Goal: Task Accomplishment & Management: Manage account settings

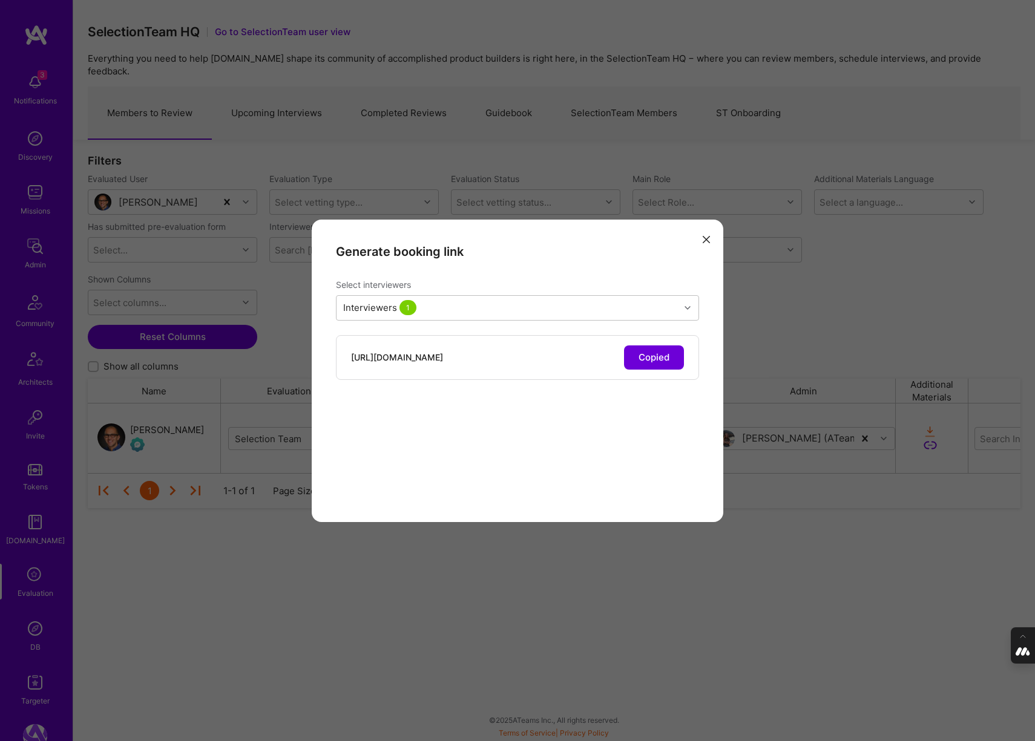
scroll to position [70, 932]
click at [707, 242] on icon "modal" at bounding box center [706, 239] width 7 height 7
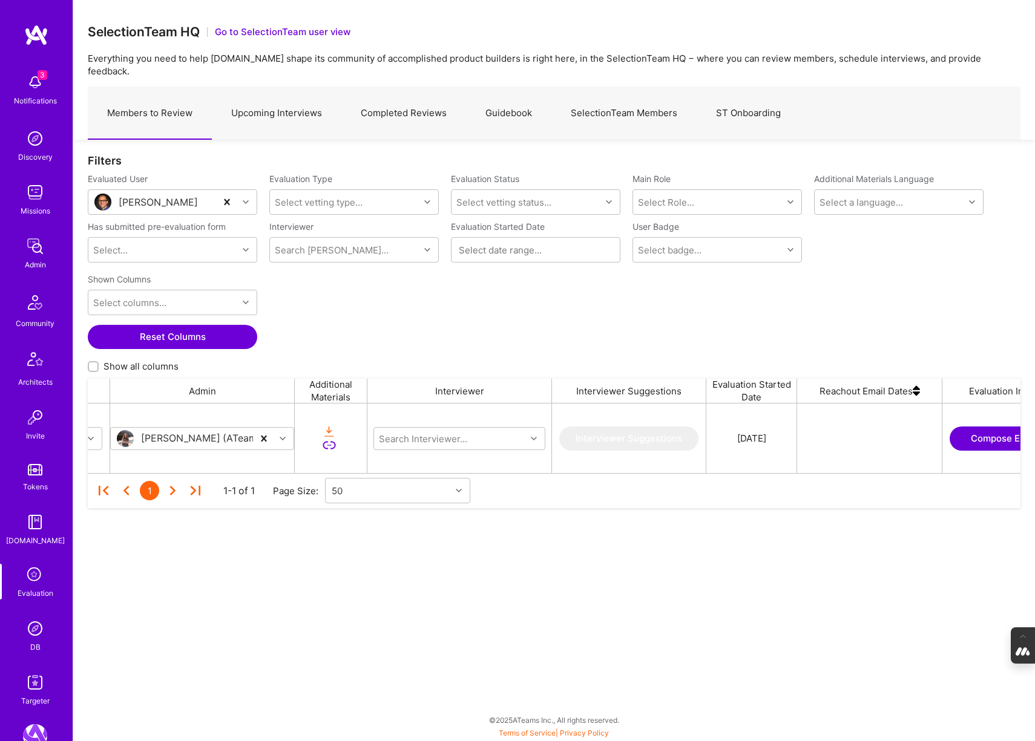
click at [254, 103] on link "Upcoming Interviews" at bounding box center [276, 113] width 129 height 53
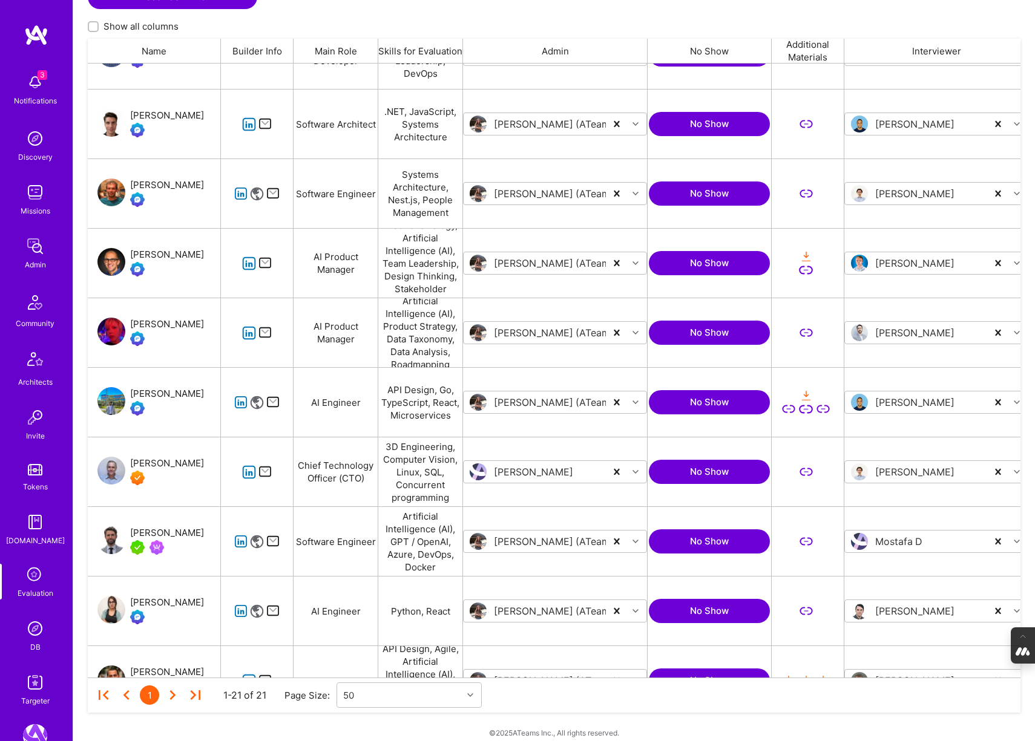
scroll to position [464, 0]
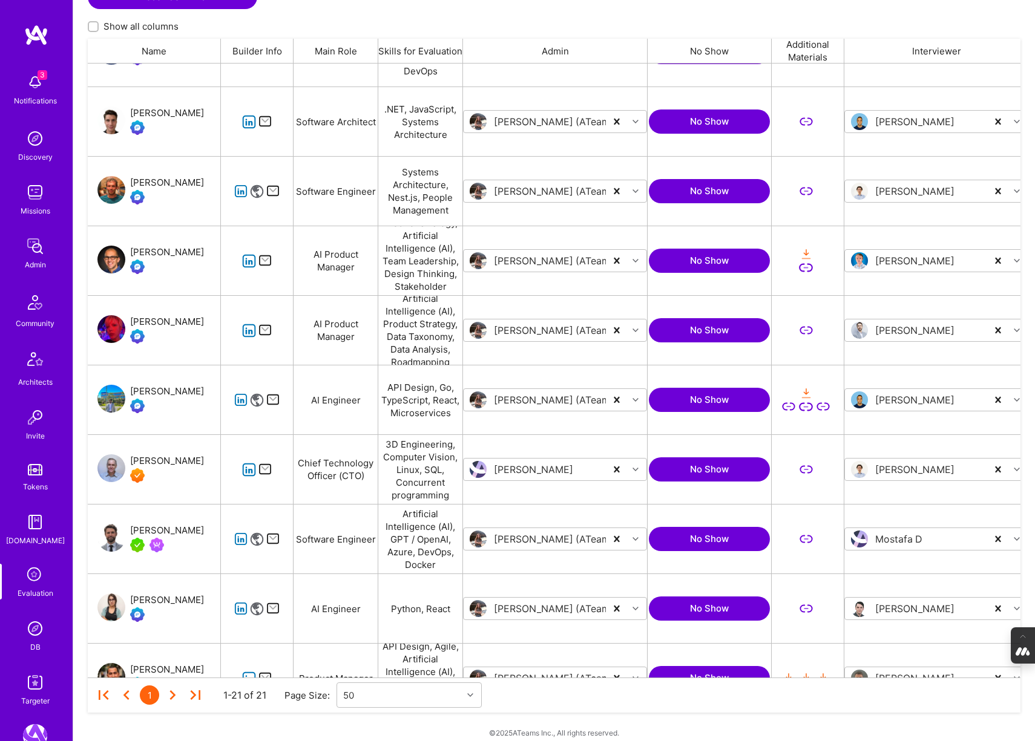
click at [34, 628] on img at bounding box center [35, 629] width 24 height 24
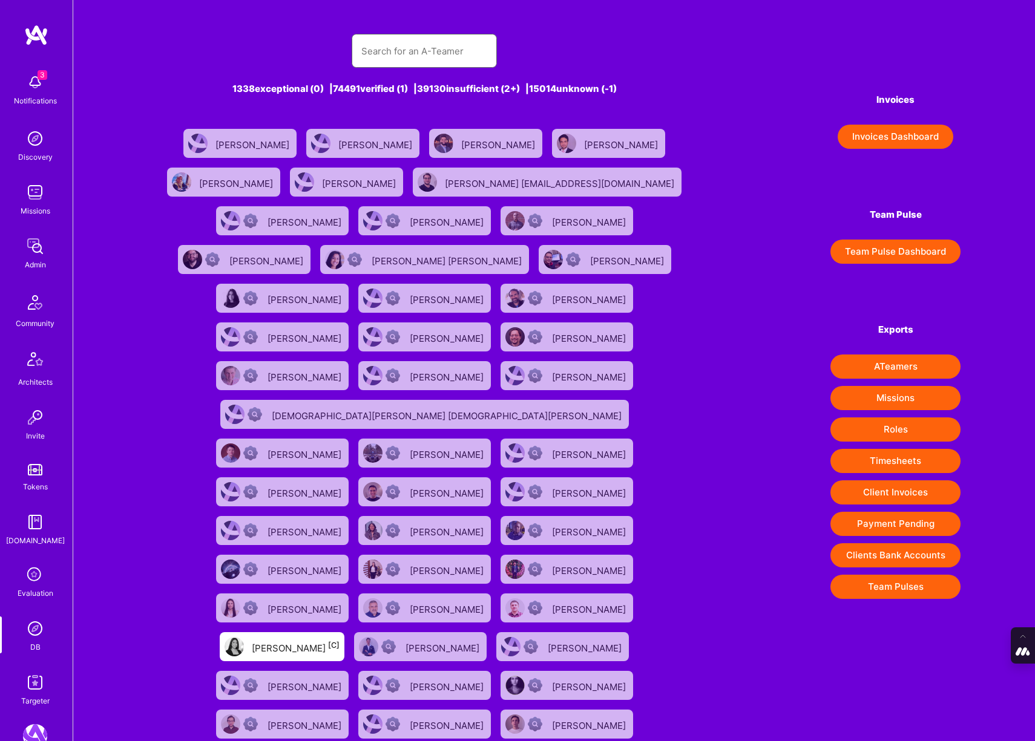
click at [396, 50] on input "text" at bounding box center [424, 51] width 126 height 31
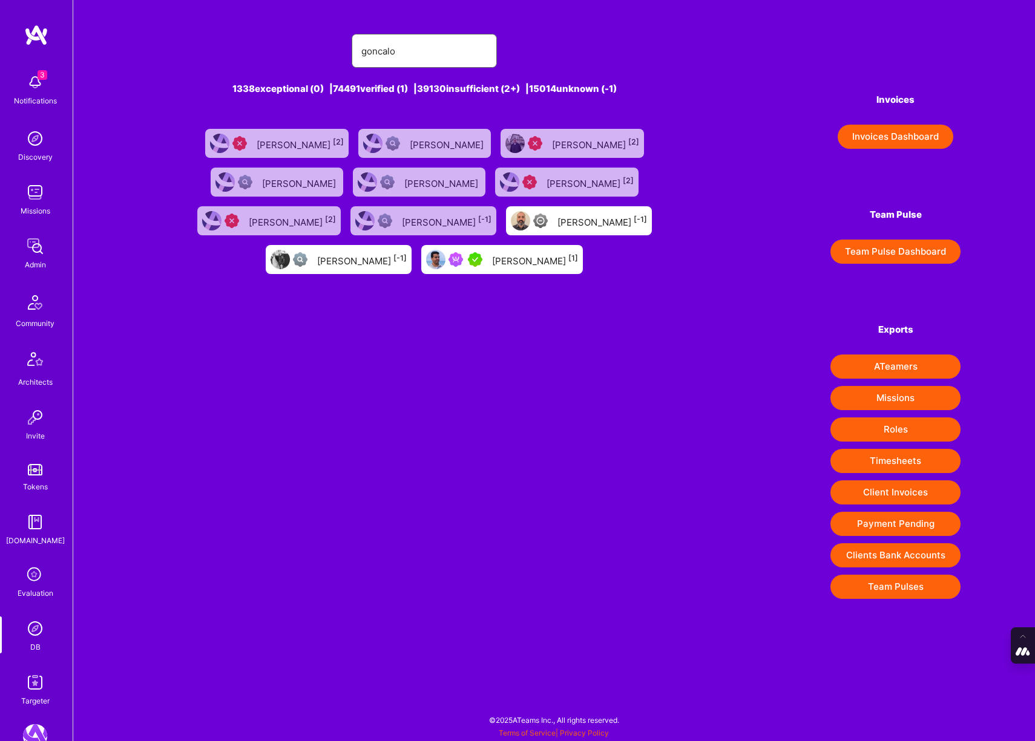
type input "goncalo"
click at [492, 257] on div "Gonçalo Peres [1]" at bounding box center [535, 260] width 86 height 16
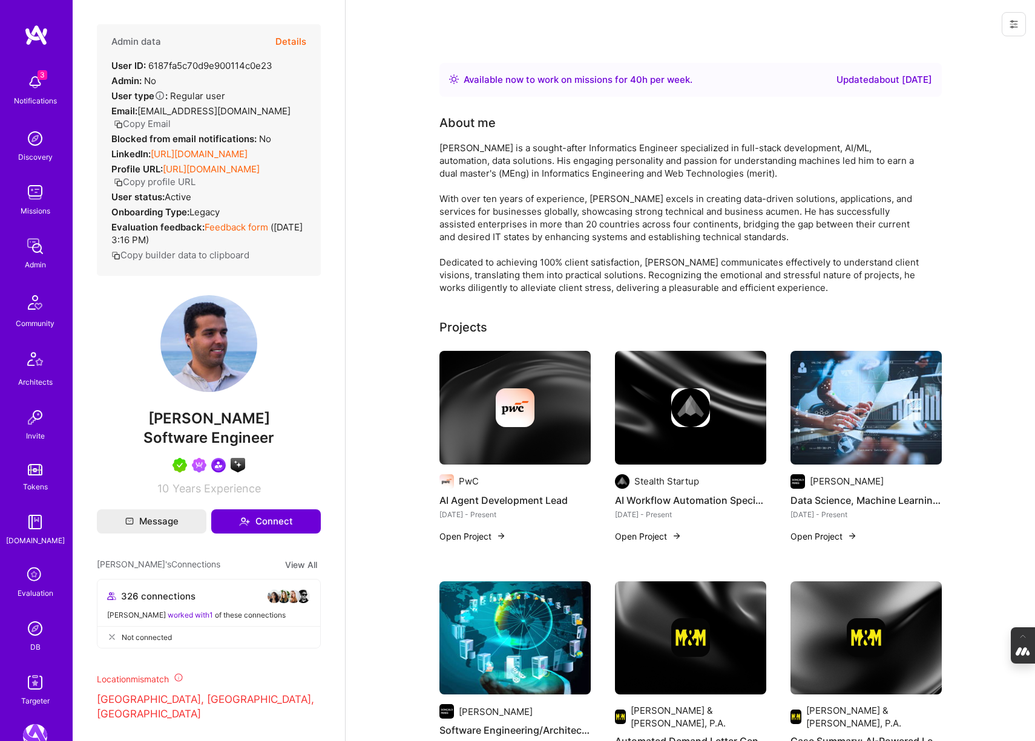
click at [291, 43] on button "Details" at bounding box center [290, 41] width 31 height 35
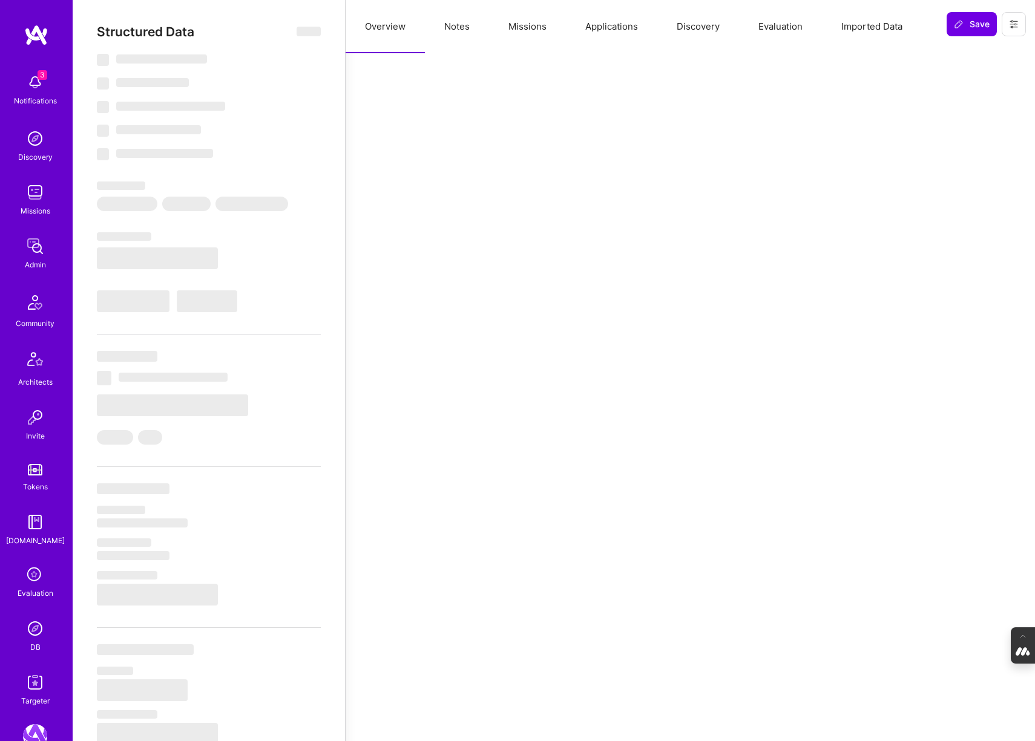
click at [623, 24] on button "Applications" at bounding box center [611, 26] width 91 height 53
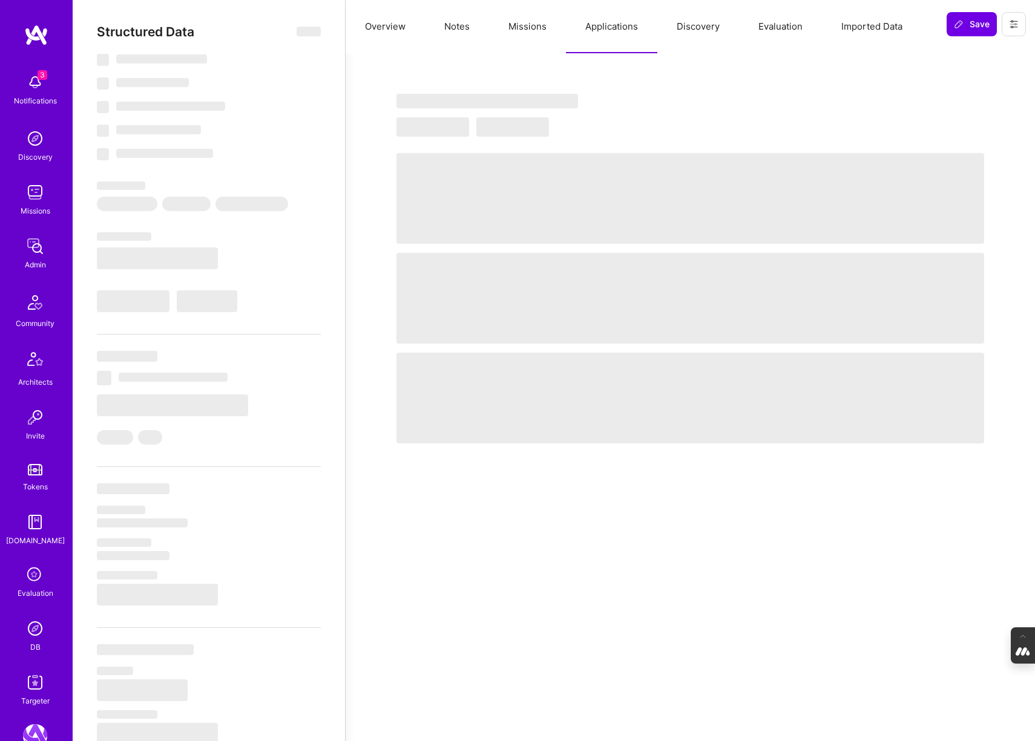
click at [520, 24] on button "Missions" at bounding box center [527, 26] width 77 height 53
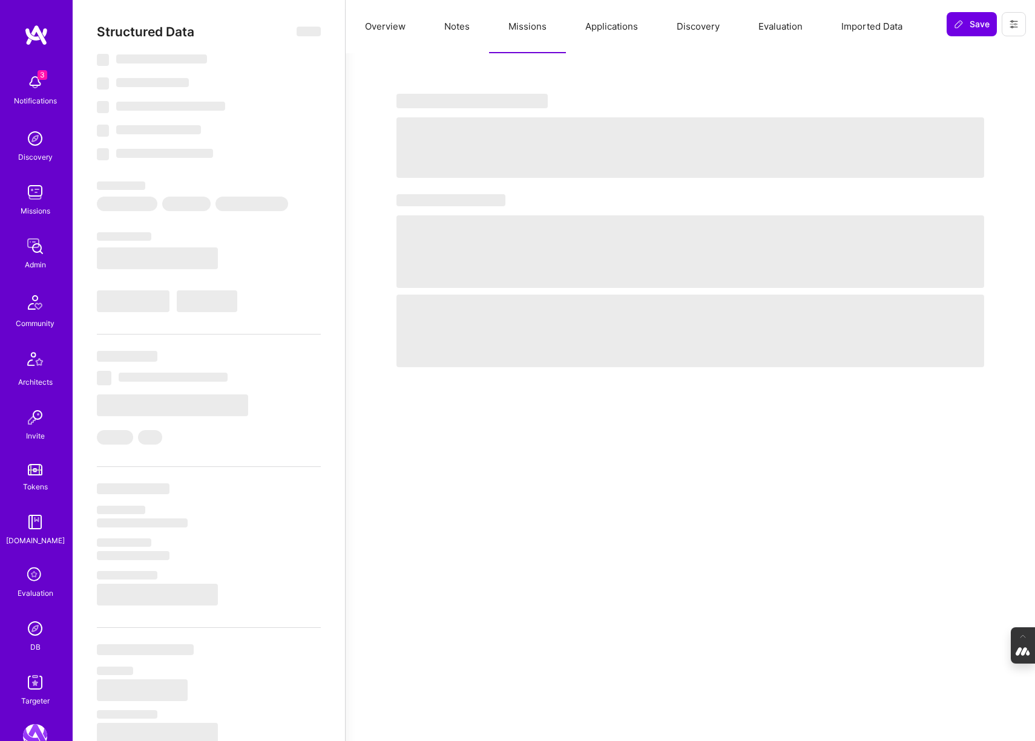
type textarea "x"
select select "Right Now"
select select "5"
select select "7"
select select "6"
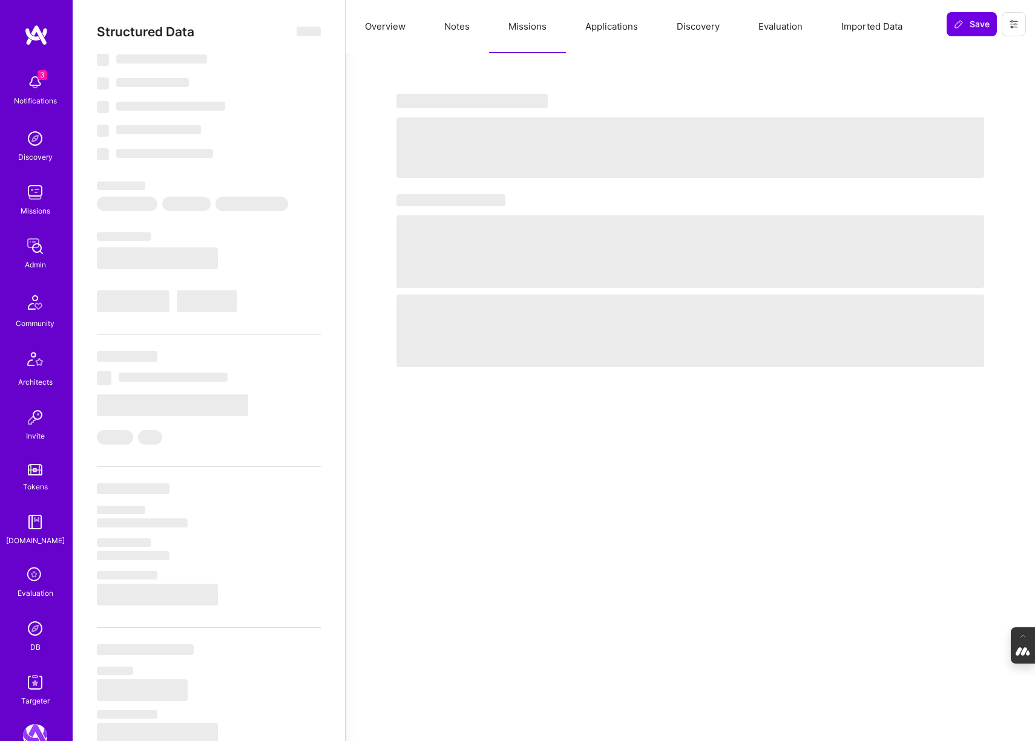
select select "7"
select select "PT"
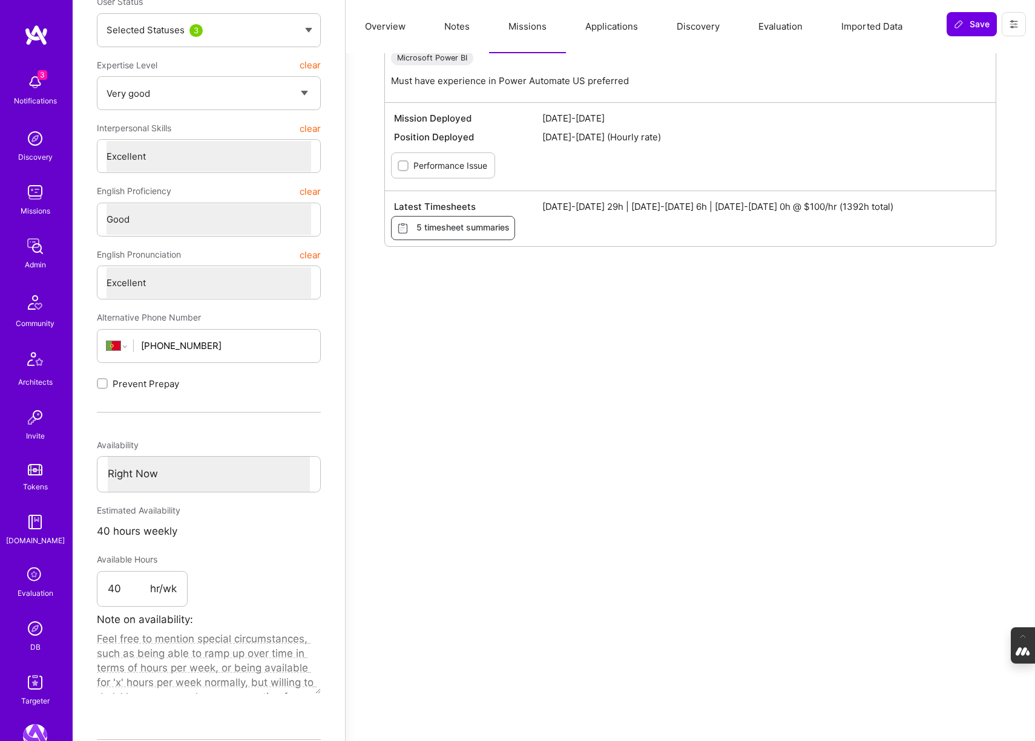
scroll to position [220, 0]
click at [35, 574] on icon at bounding box center [35, 575] width 23 height 23
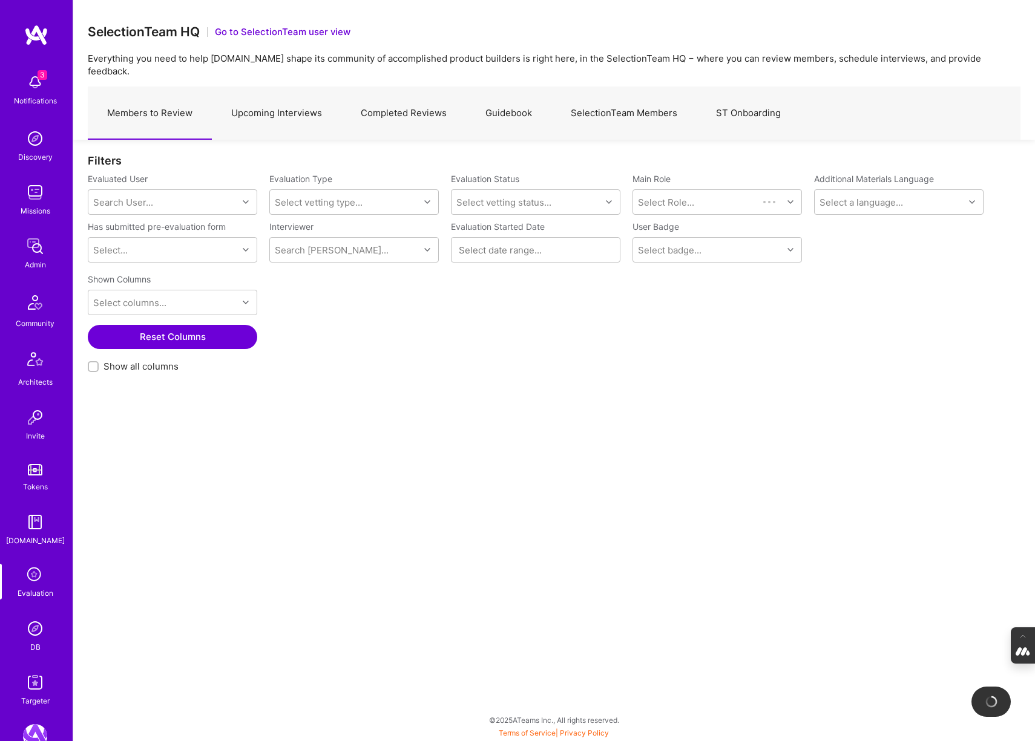
click at [417, 109] on link "Completed Reviews" at bounding box center [403, 113] width 125 height 53
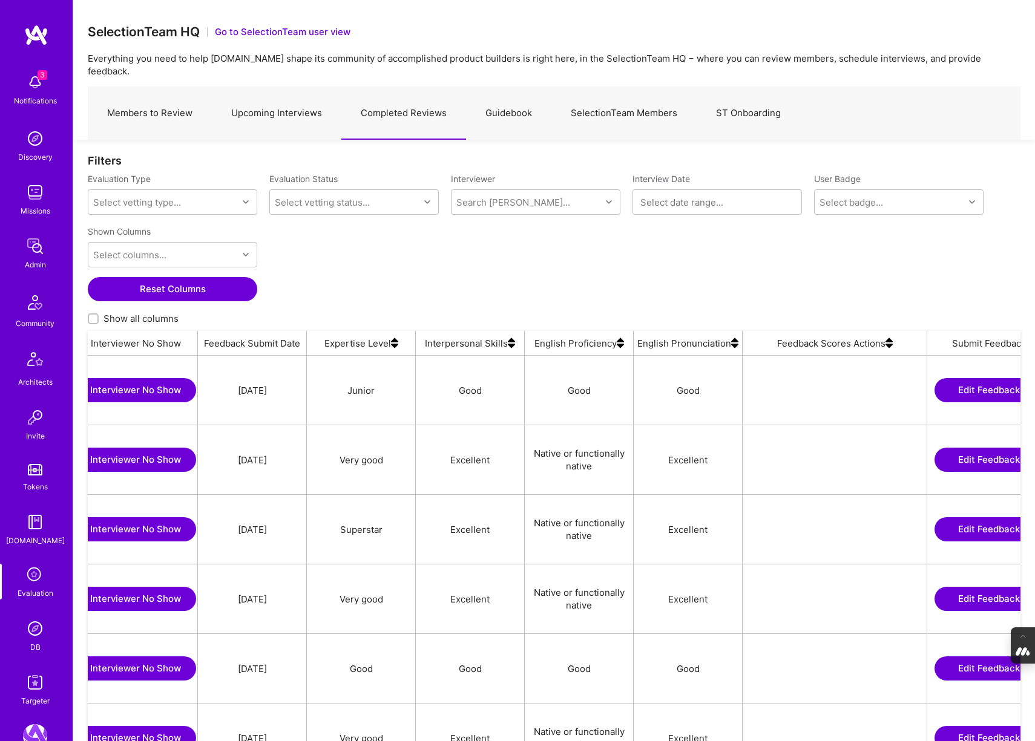
scroll to position [0, 818]
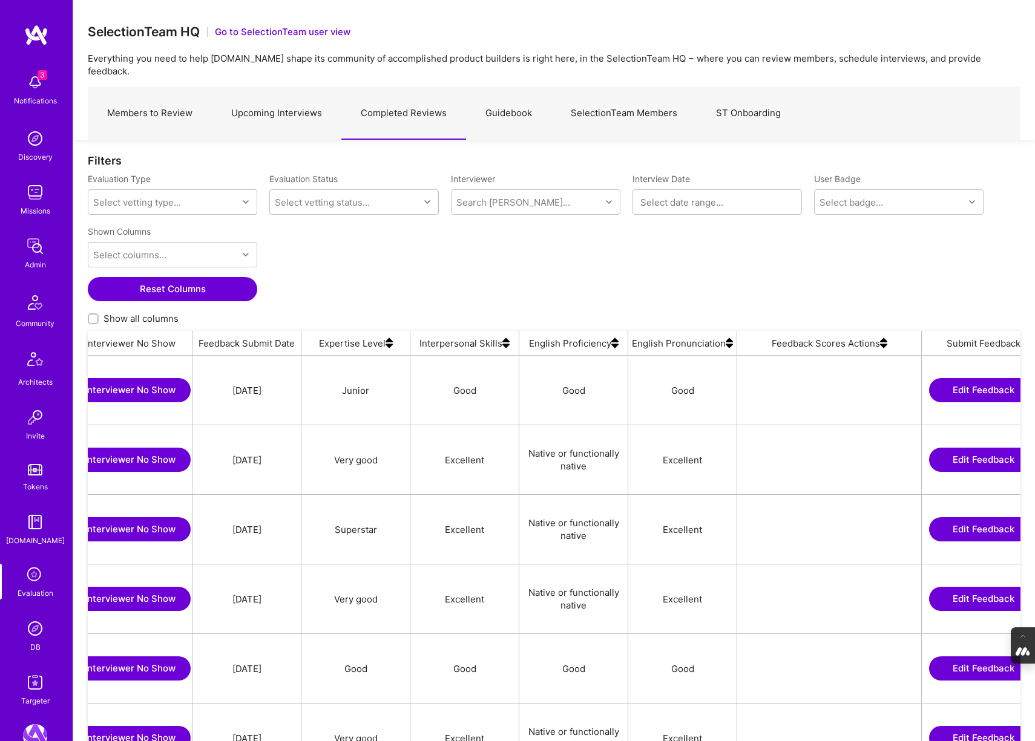
click at [883, 335] on img at bounding box center [883, 343] width 7 height 24
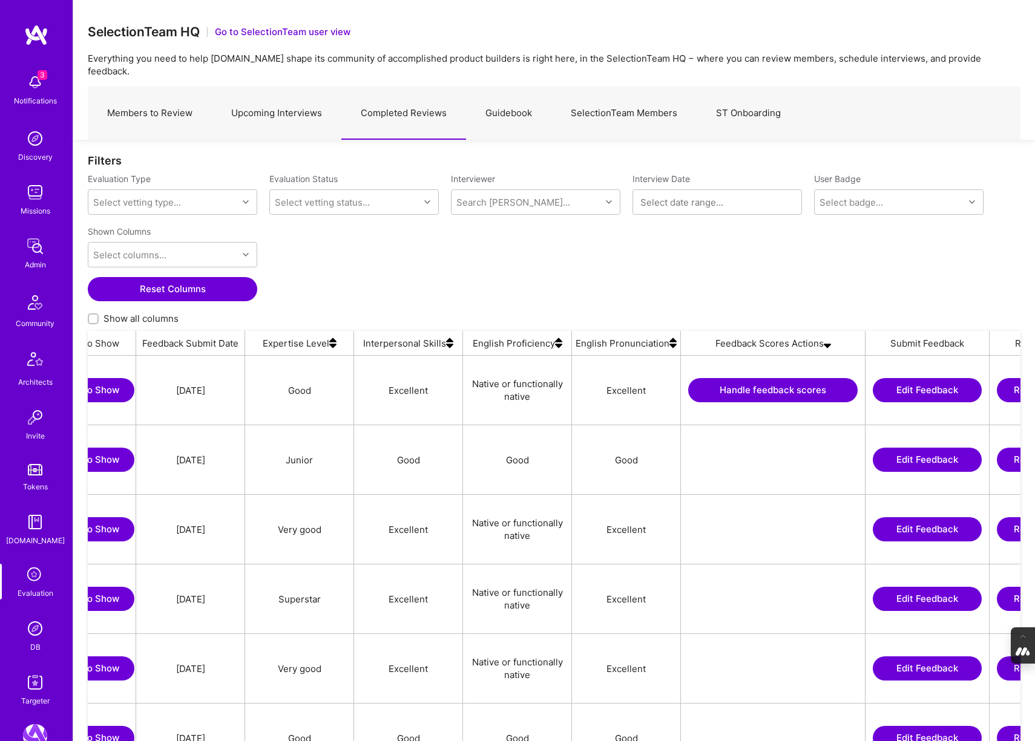
scroll to position [0, 923]
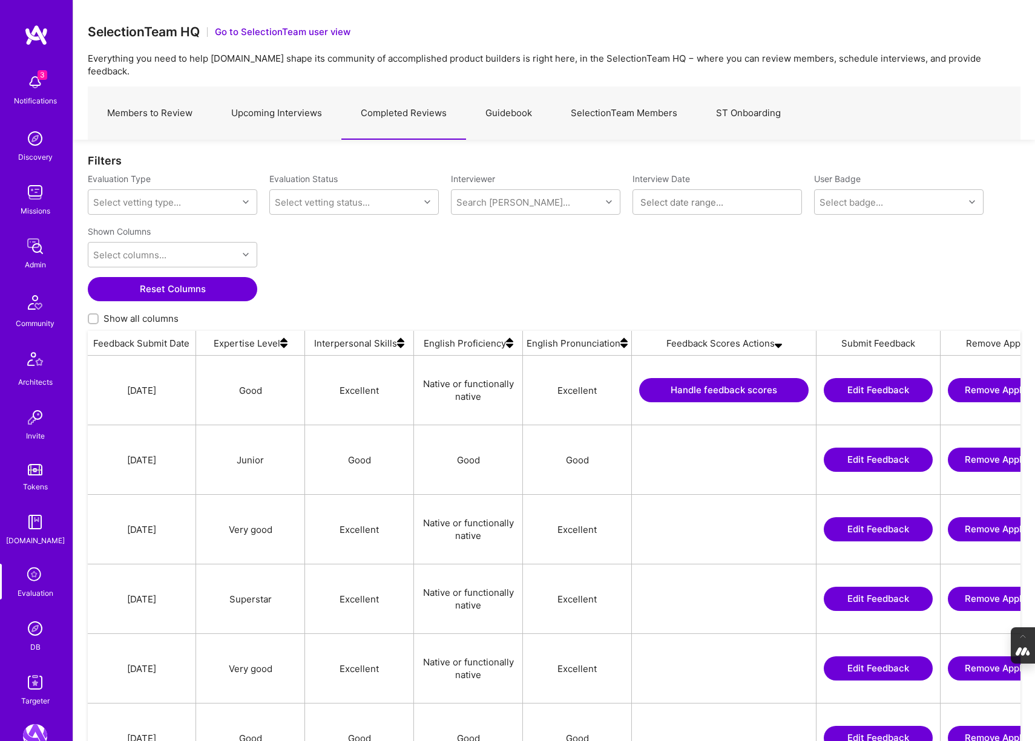
click at [689, 381] on button "Handle feedback scores" at bounding box center [723, 390] width 169 height 24
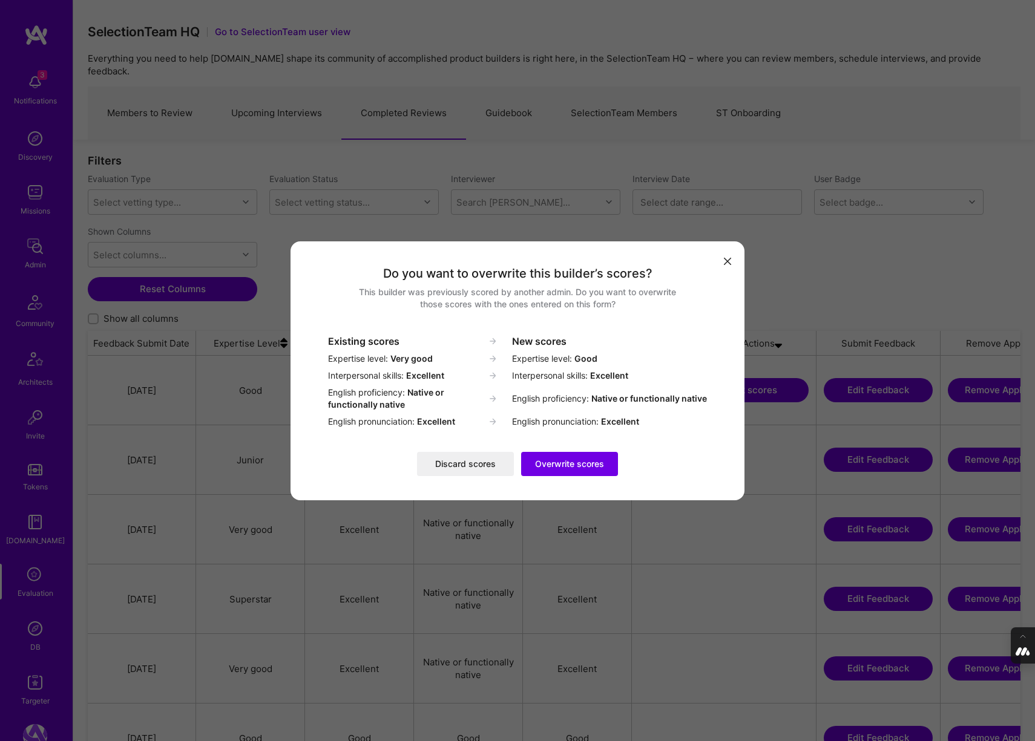
click at [458, 464] on button "Discard scores" at bounding box center [465, 464] width 97 height 24
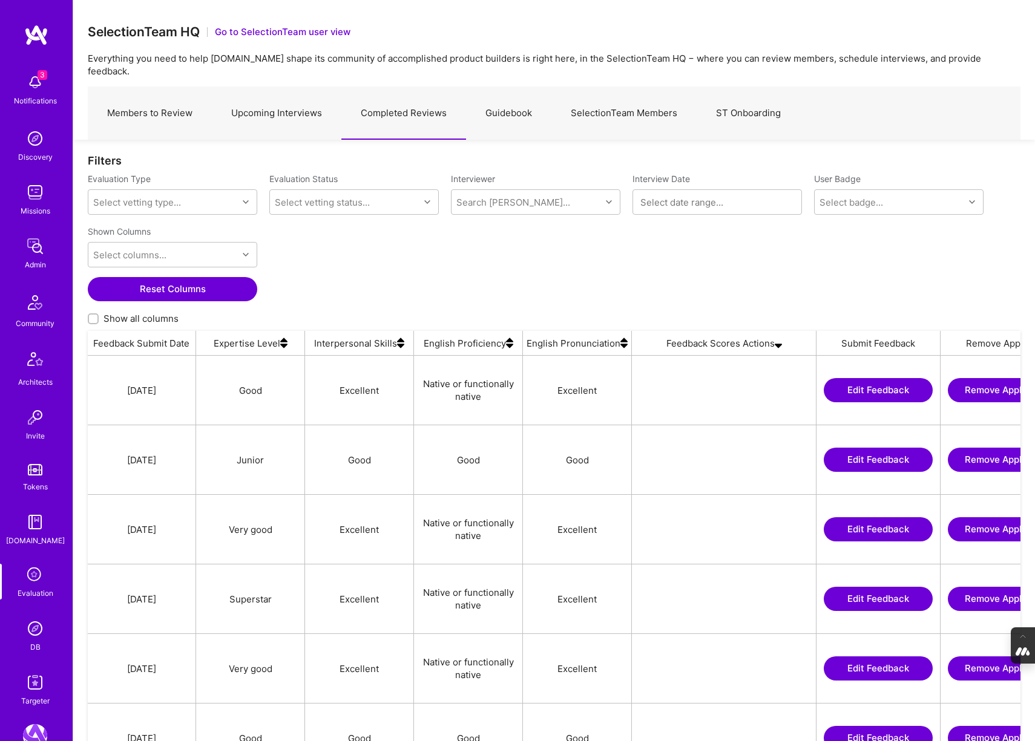
click at [633, 102] on link "SelectionTeam Members" at bounding box center [623, 113] width 145 height 53
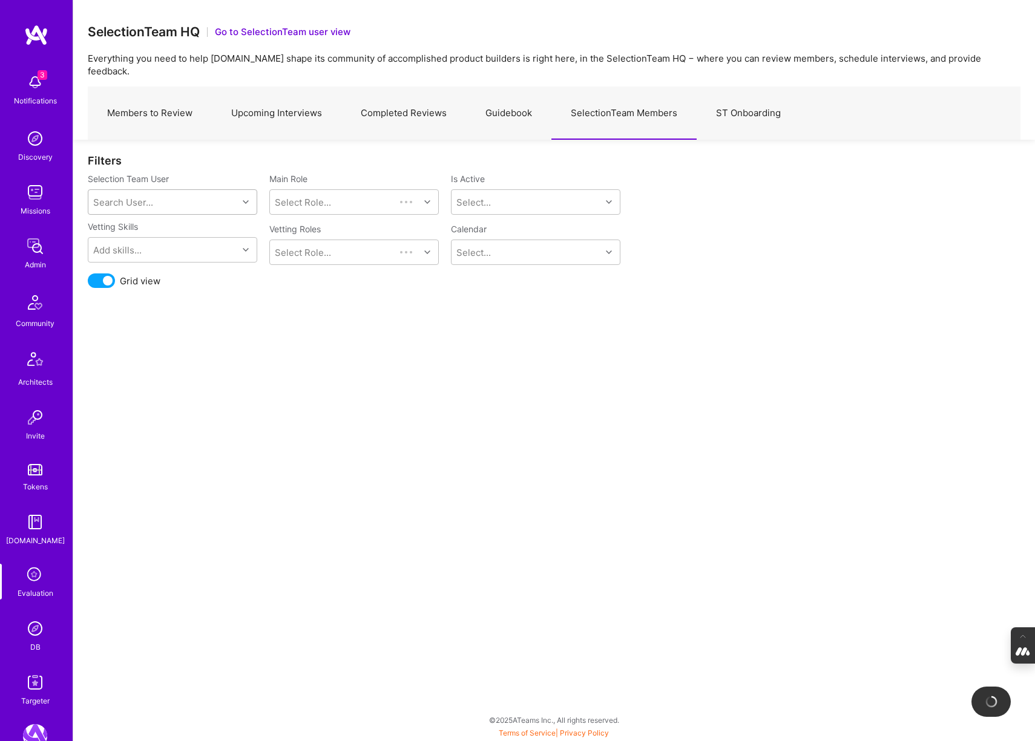
click at [134, 190] on div "Search User..." at bounding box center [162, 202] width 149 height 24
type input "wil"
click at [151, 240] on div "wil@wilschmor.ca" at bounding box center [187, 246] width 123 height 13
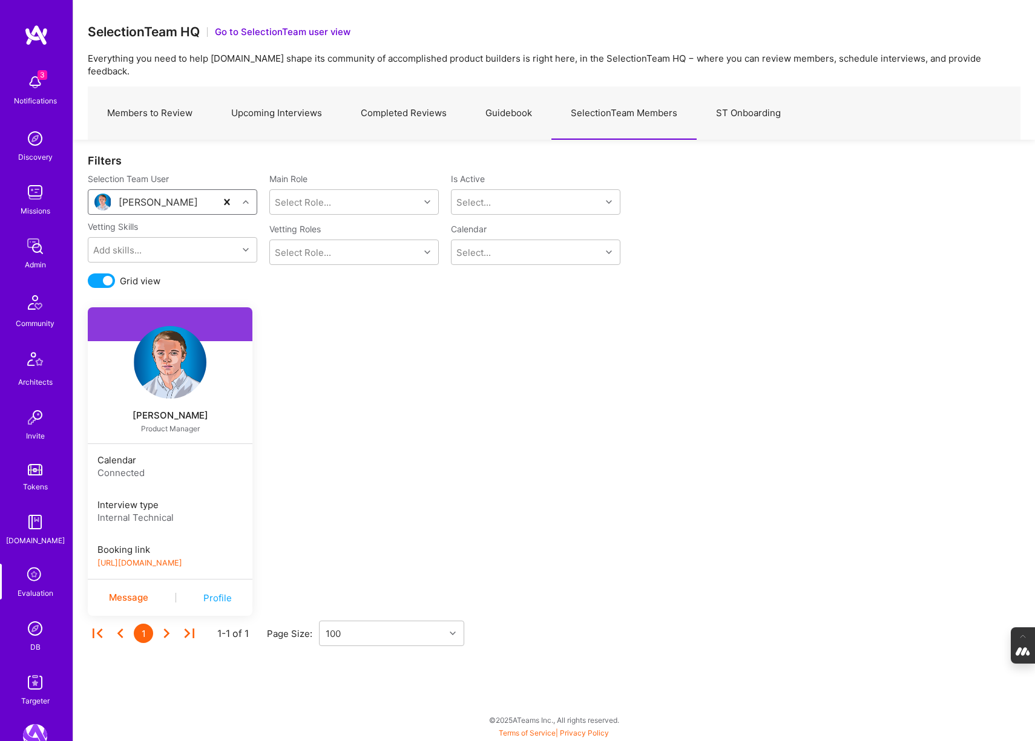
click at [182, 559] on link "https://book.a.team/wilschmor/evaluation" at bounding box center [139, 563] width 85 height 9
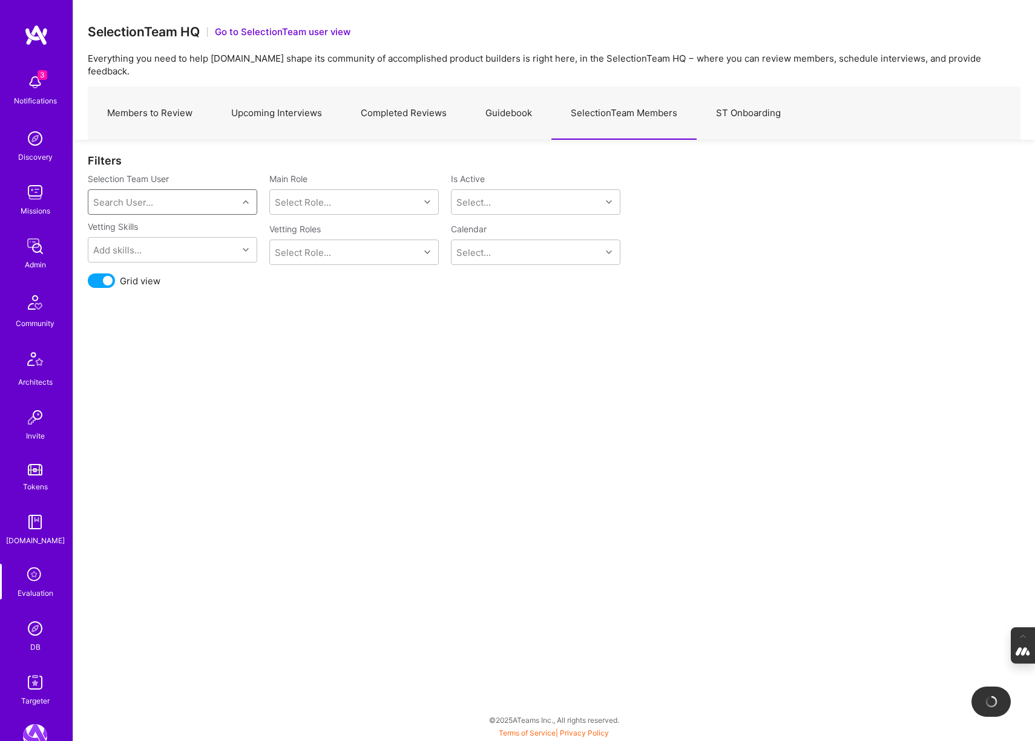
click at [151, 196] on div "Search User..." at bounding box center [123, 202] width 60 height 13
type input "javier"
click at [156, 227] on div "Javier Rincon" at bounding box center [187, 233] width 123 height 13
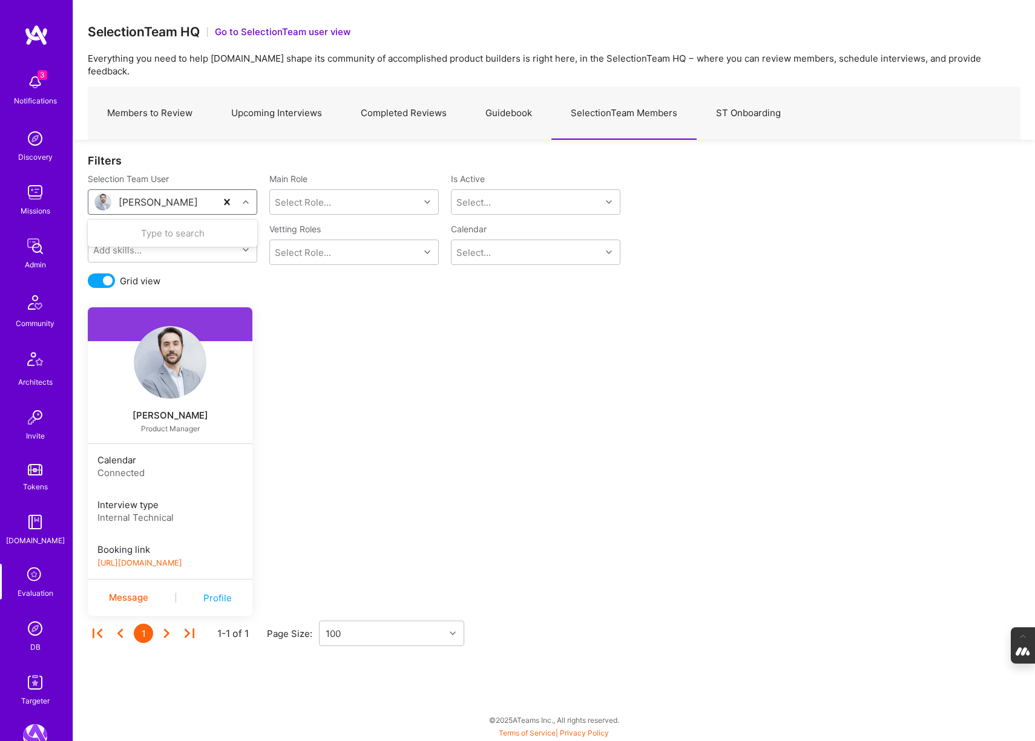
click at [195, 191] on div "Javier Rincon" at bounding box center [152, 202] width 128 height 24
click at [182, 559] on link "https://platform-v2.a.team/interview-scheduling/booking/javierrincon/evaluation" at bounding box center [139, 563] width 85 height 9
click at [31, 632] on img at bounding box center [35, 629] width 24 height 24
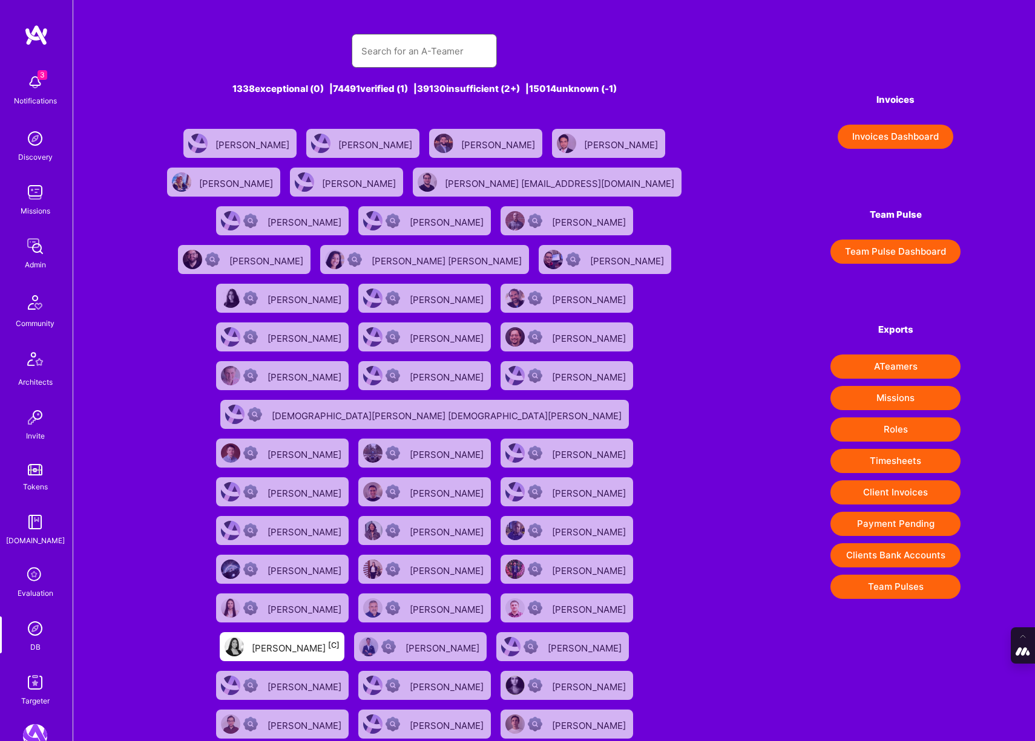
click at [403, 51] on input "text" at bounding box center [424, 51] width 126 height 31
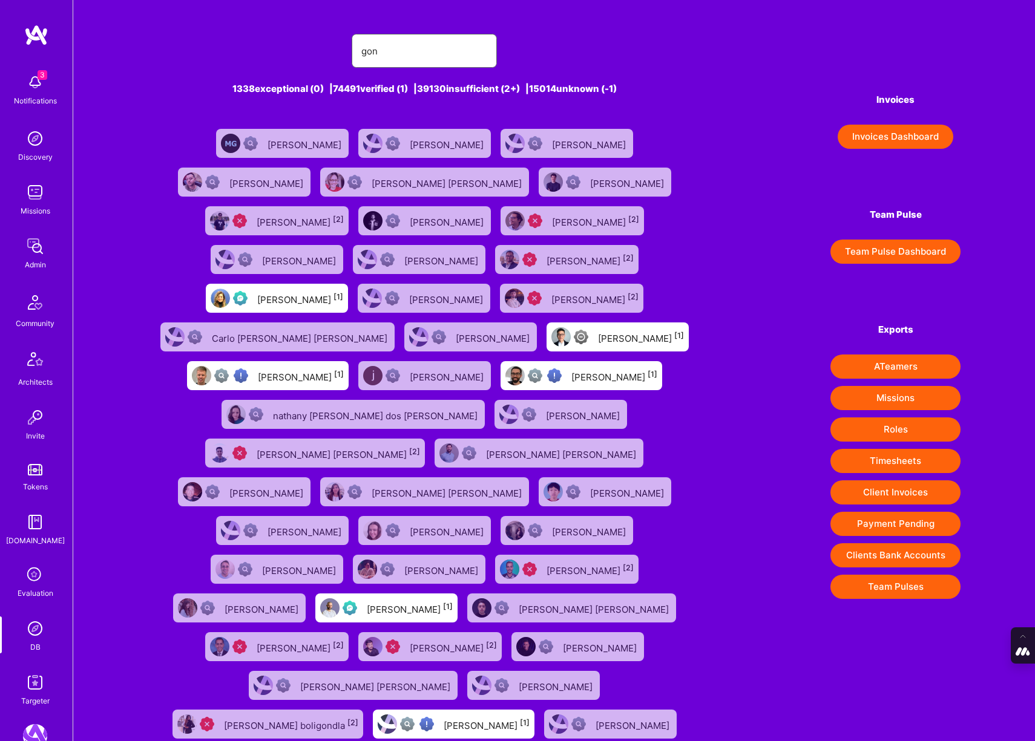
type input "goncalo"
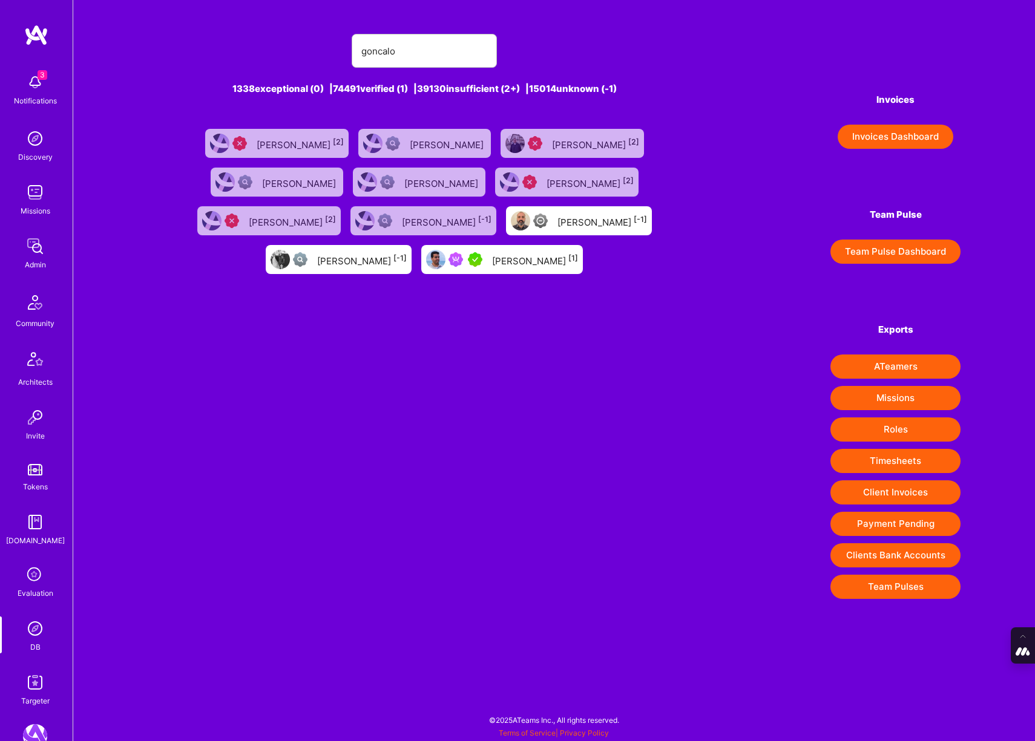
click at [492, 263] on div "Gonçalo Peres [1]" at bounding box center [535, 260] width 86 height 16
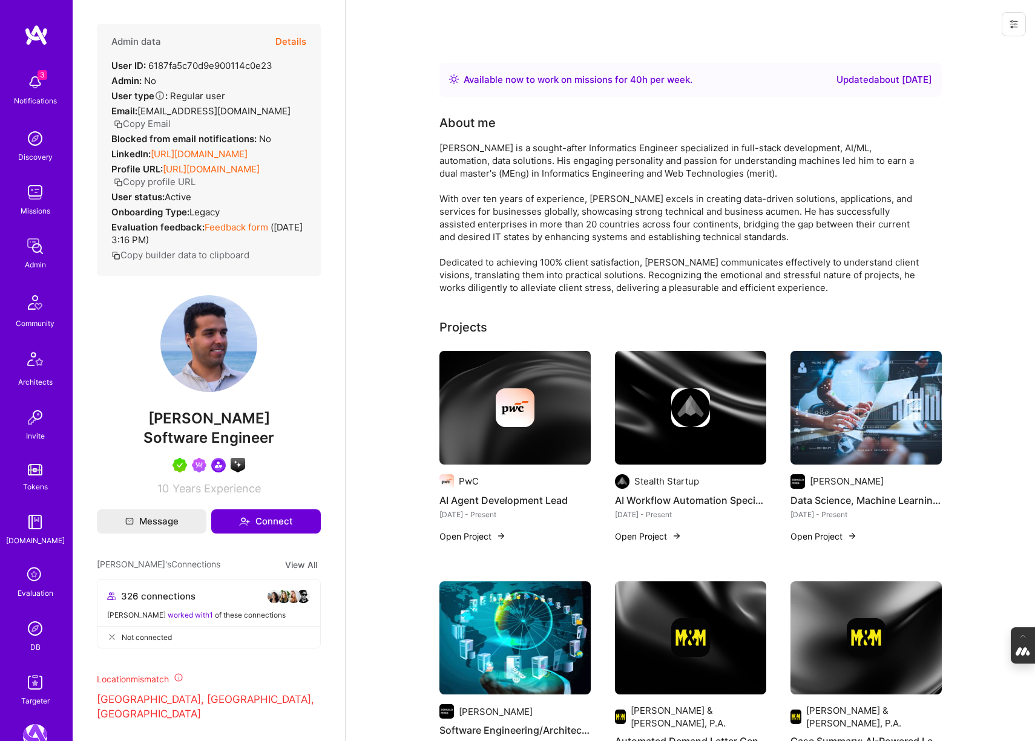
click at [294, 34] on button "Details" at bounding box center [290, 41] width 31 height 35
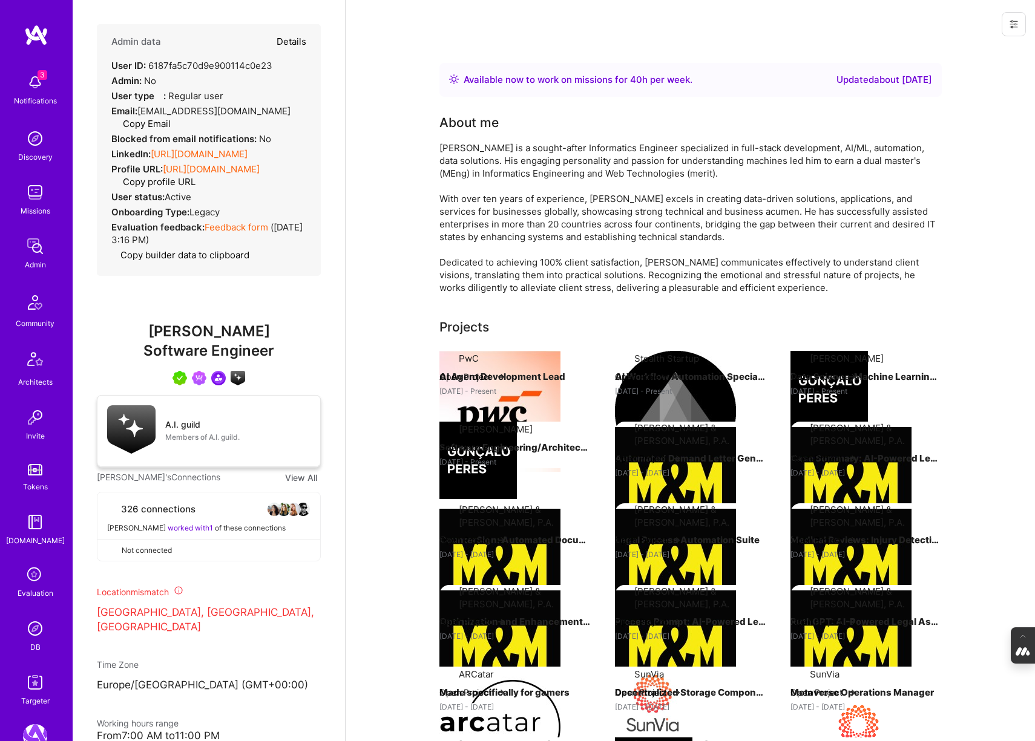
type textarea "x"
select select "5"
select select "7"
select select "6"
select select "7"
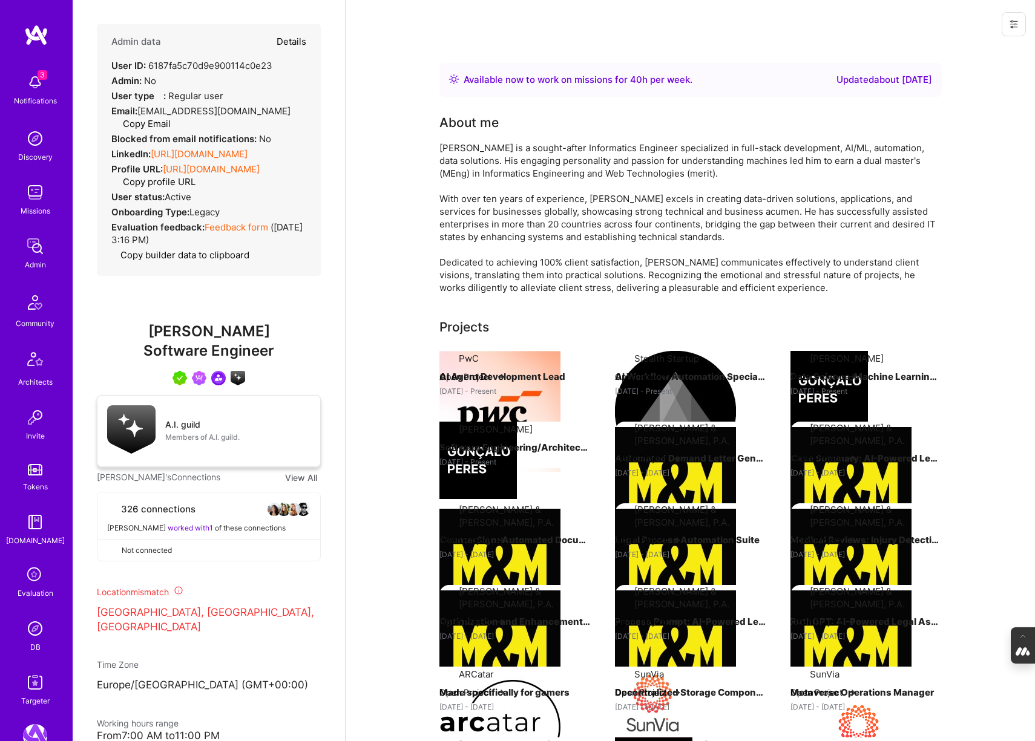
select select "PT"
select select "Right Now"
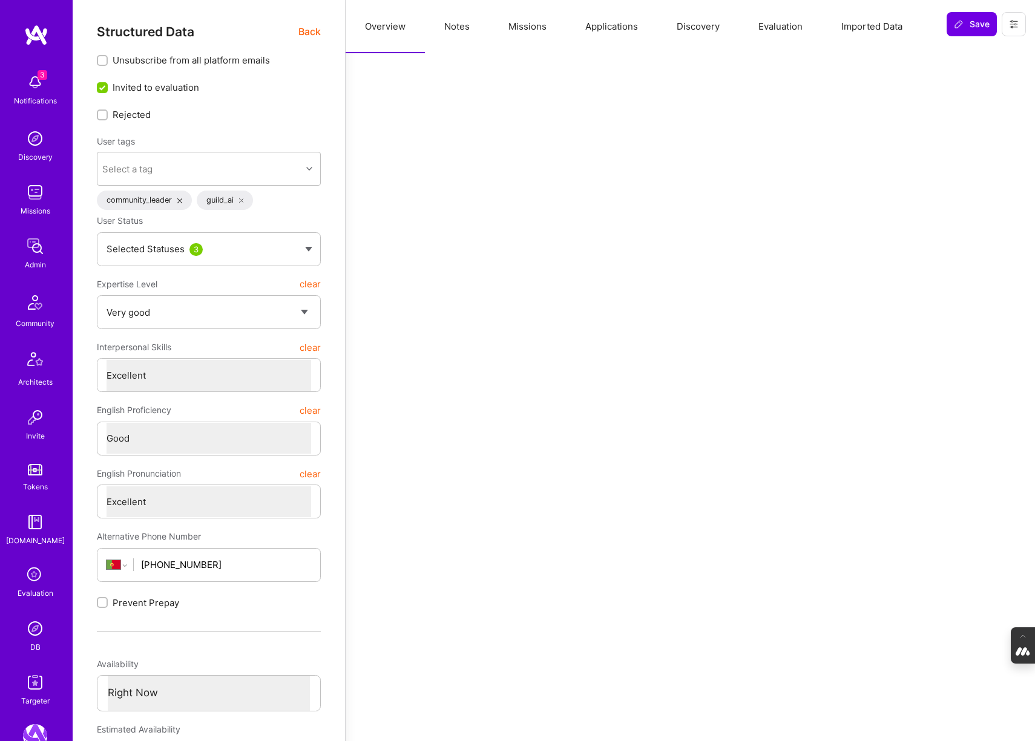
click at [456, 24] on button "Notes" at bounding box center [457, 26] width 64 height 53
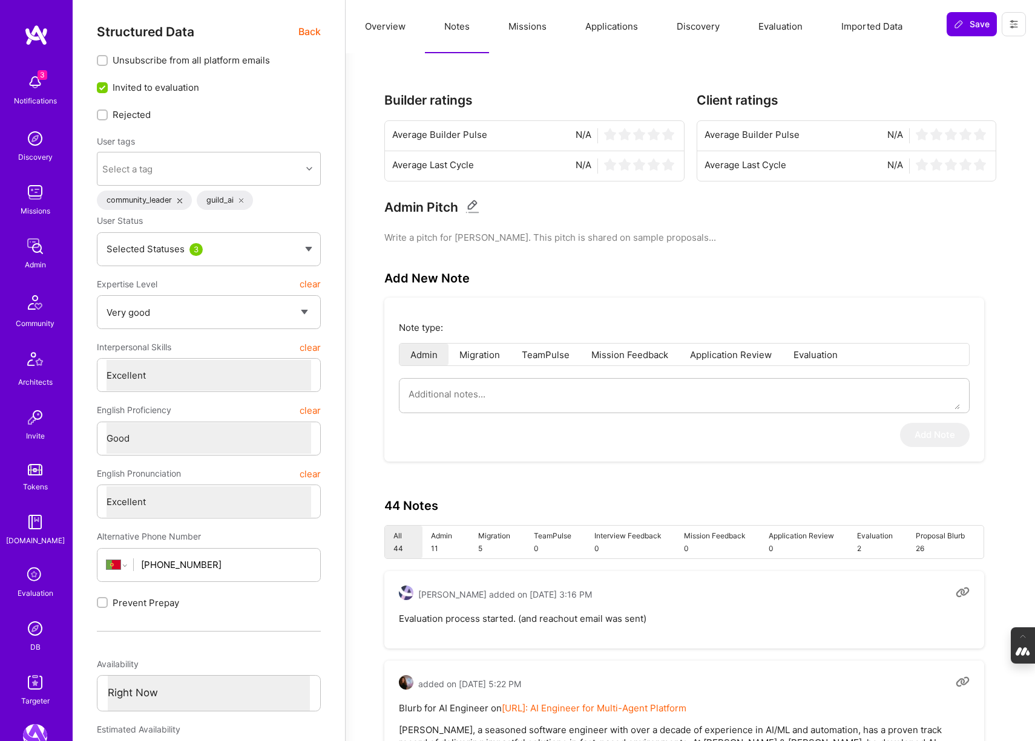
click at [784, 18] on button "Evaluation" at bounding box center [780, 26] width 83 height 53
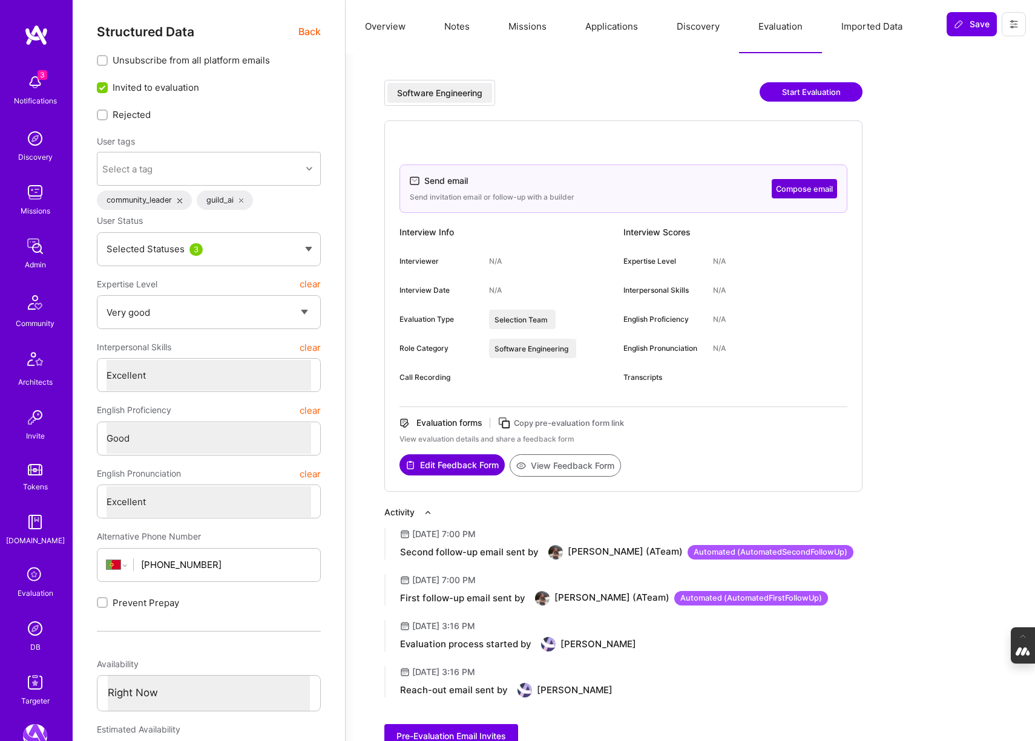
click at [440, 29] on button "Notes" at bounding box center [457, 26] width 64 height 53
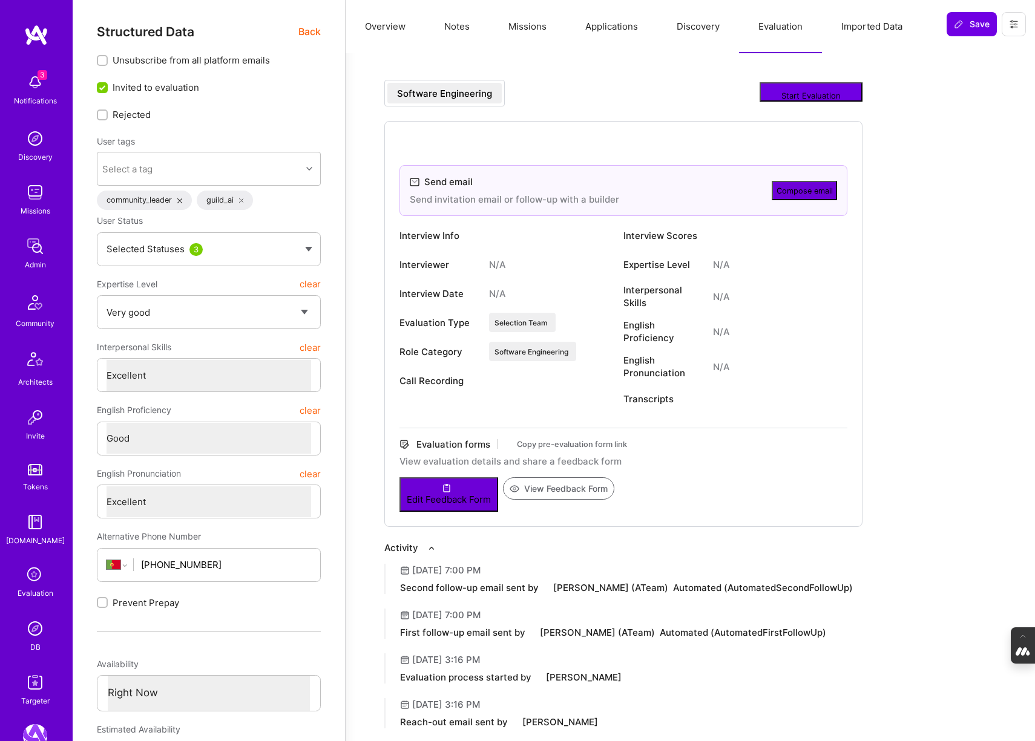
type textarea "x"
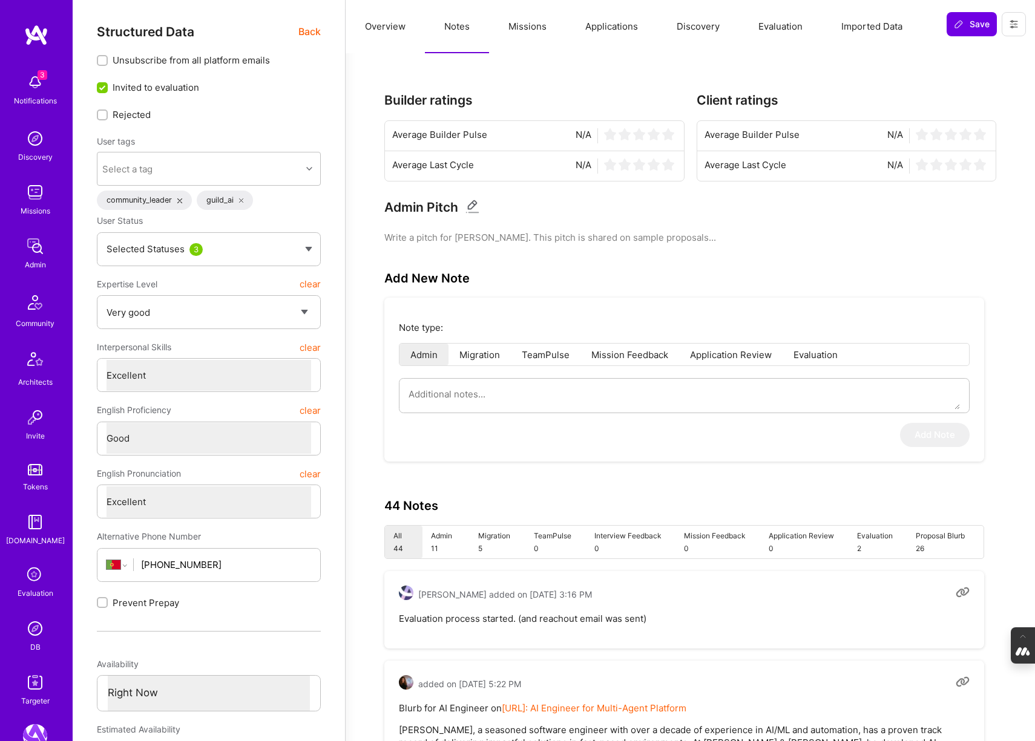
click at [377, 28] on button "Overview" at bounding box center [385, 26] width 79 height 53
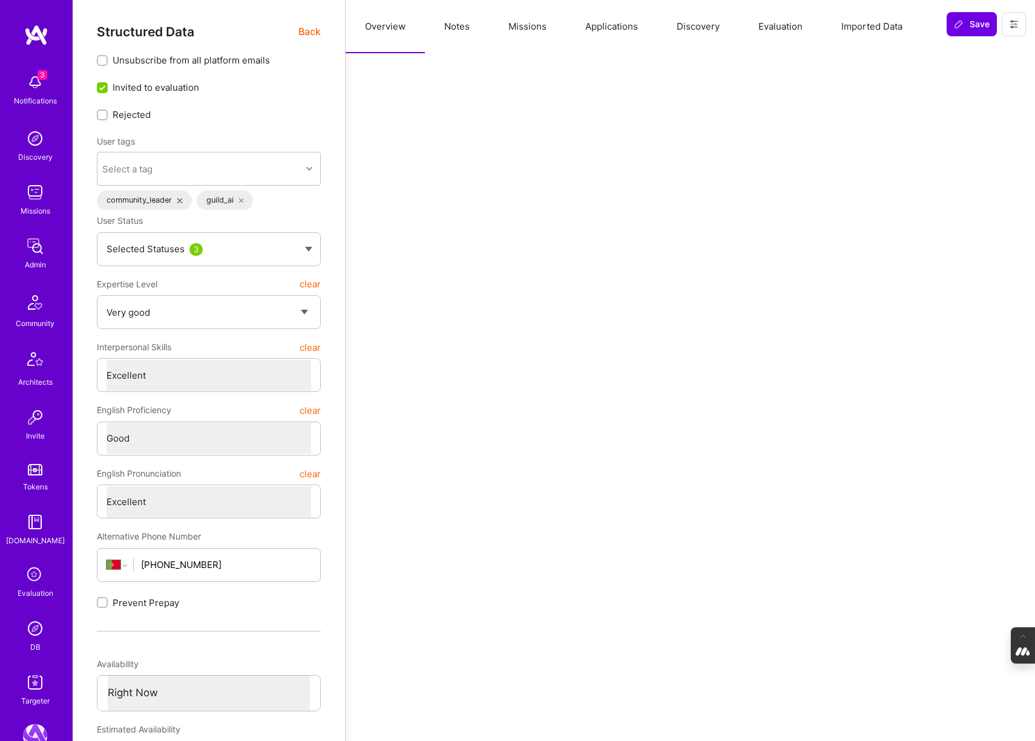
click at [307, 33] on span "Back" at bounding box center [309, 31] width 22 height 15
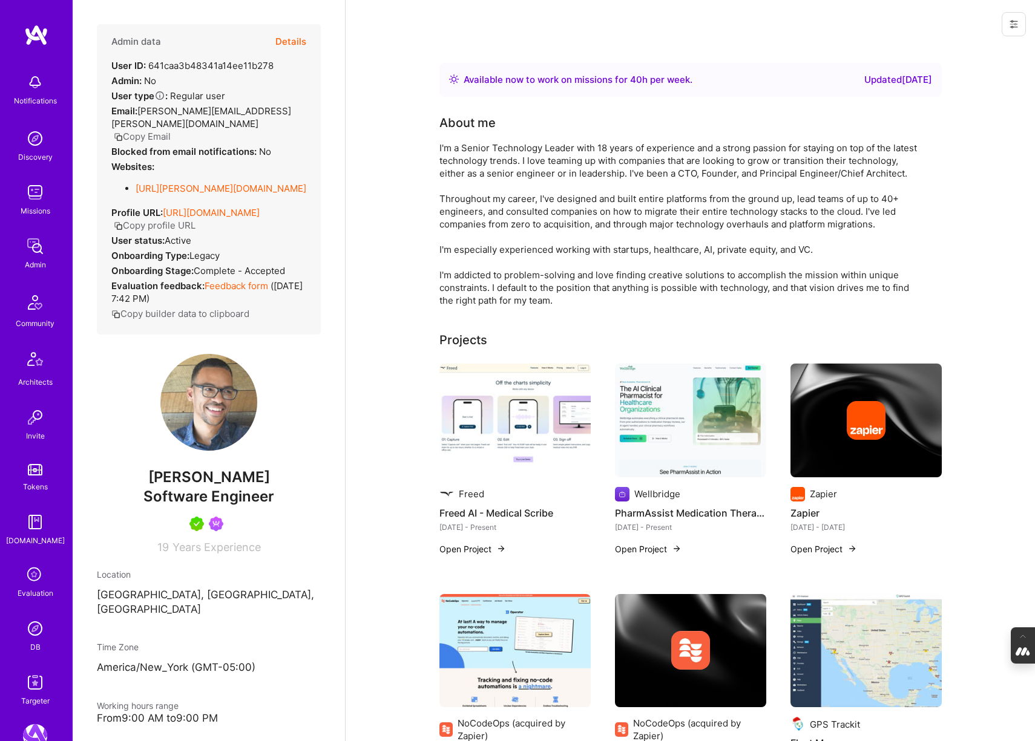
click at [295, 37] on button "Details" at bounding box center [290, 41] width 31 height 35
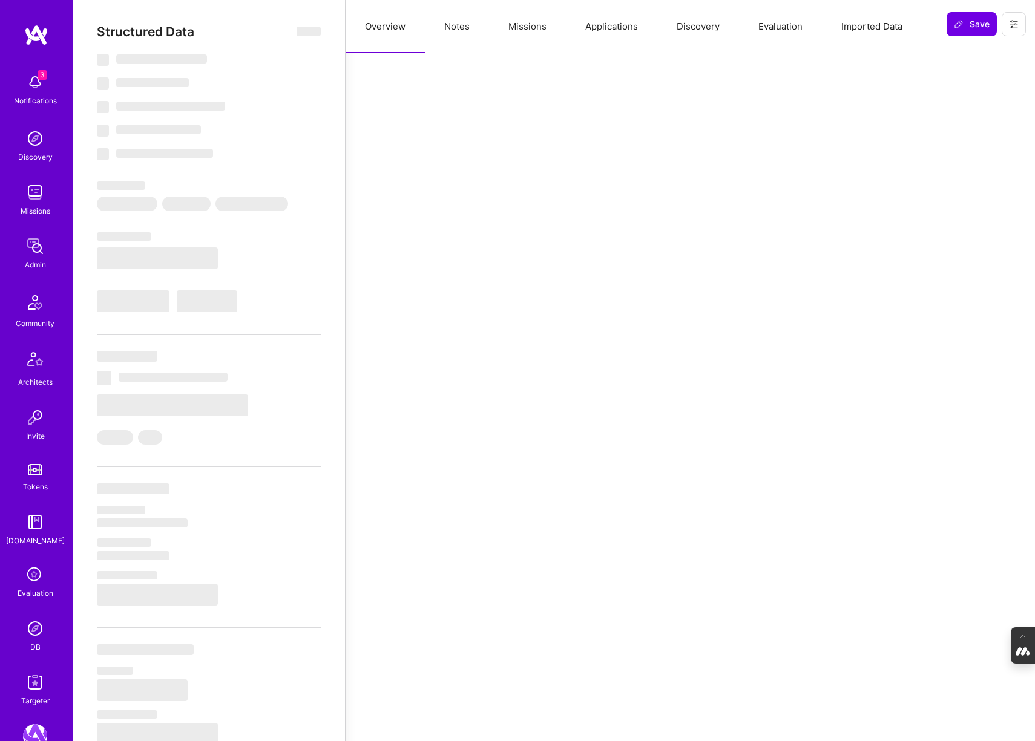
click at [779, 24] on button "Evaluation" at bounding box center [780, 26] width 83 height 53
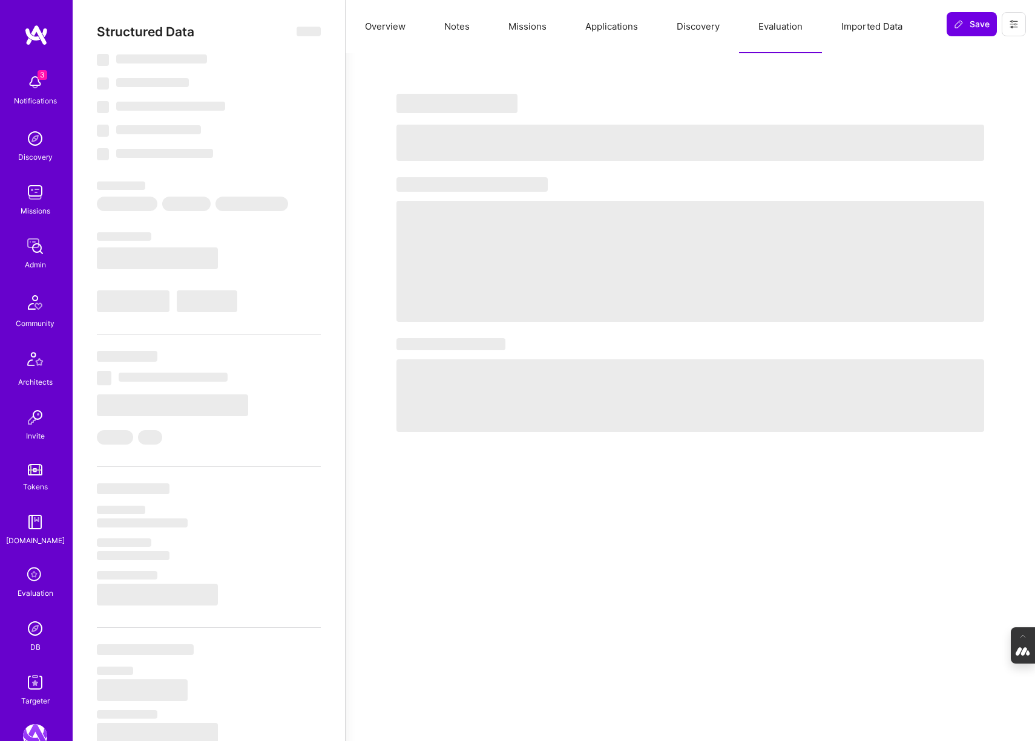
select select "Right Now"
select select "5"
select select "7"
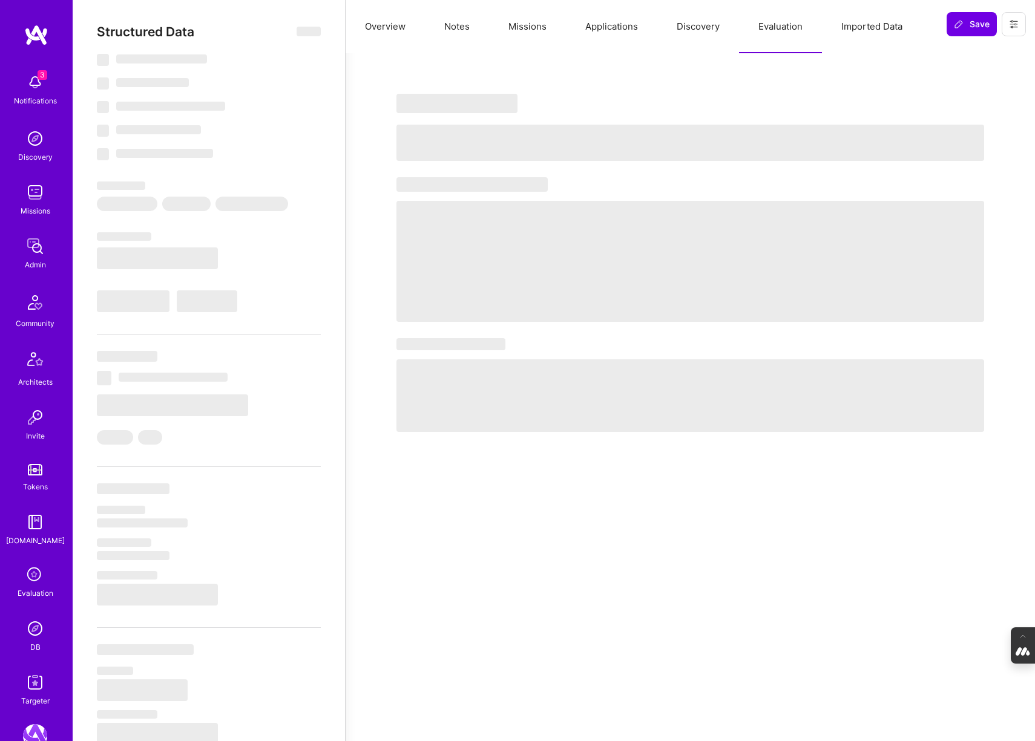
select select "US"
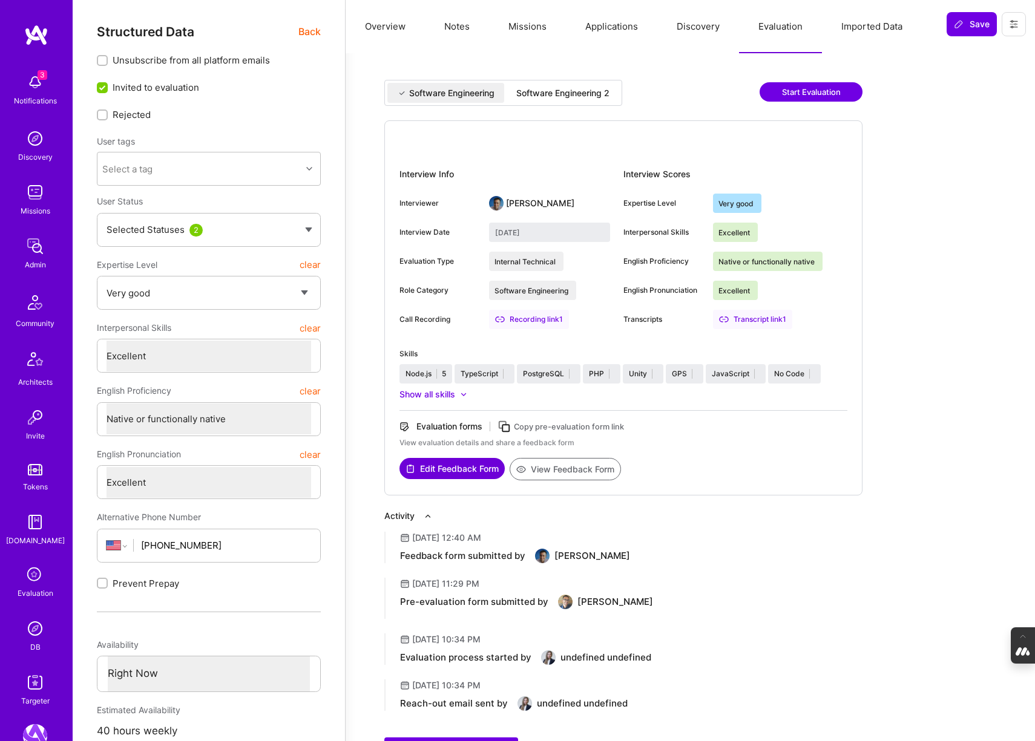
click at [552, 88] on div "Software Engineering 2" at bounding box center [562, 93] width 93 height 12
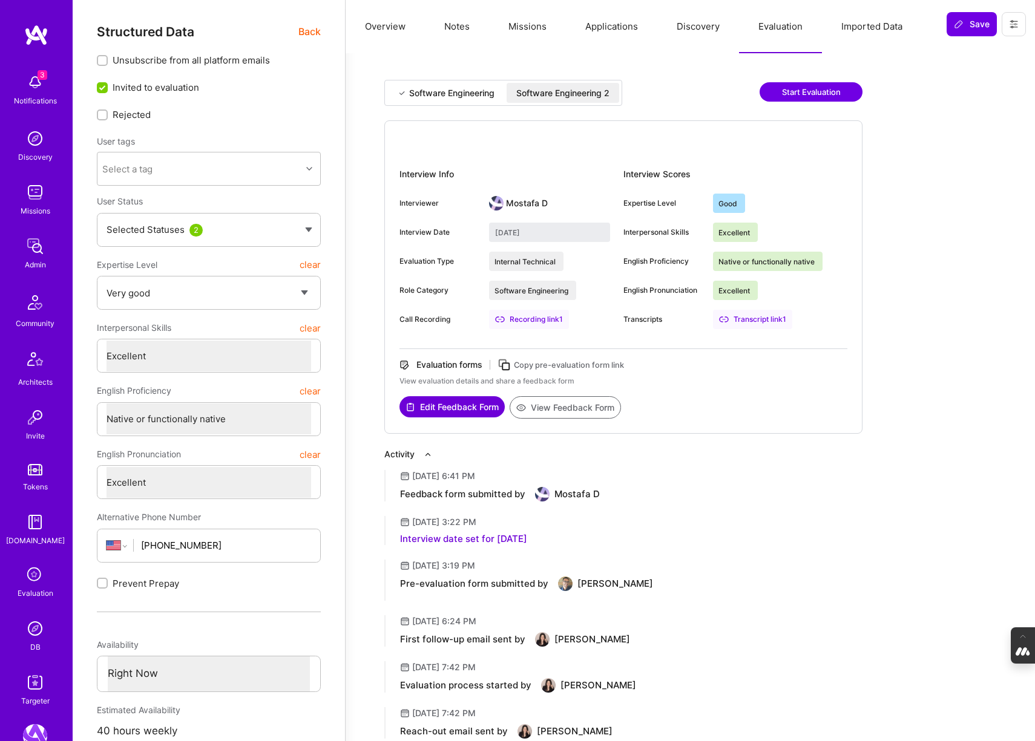
click at [438, 93] on div "Software Engineering" at bounding box center [451, 93] width 85 height 12
type input "January 12, 2024"
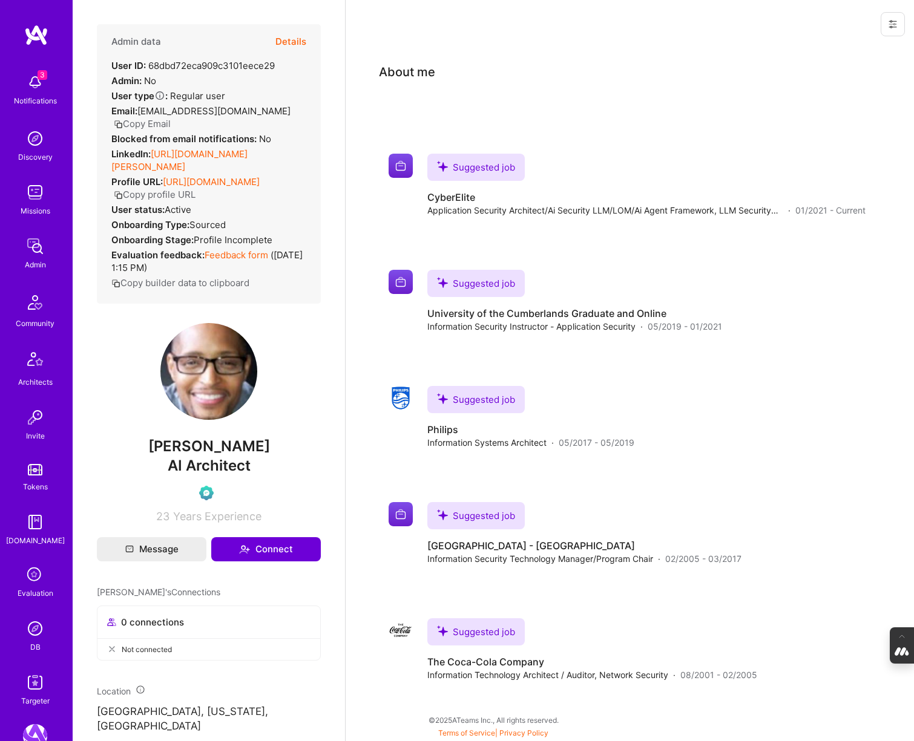
click at [27, 583] on icon at bounding box center [35, 575] width 23 height 23
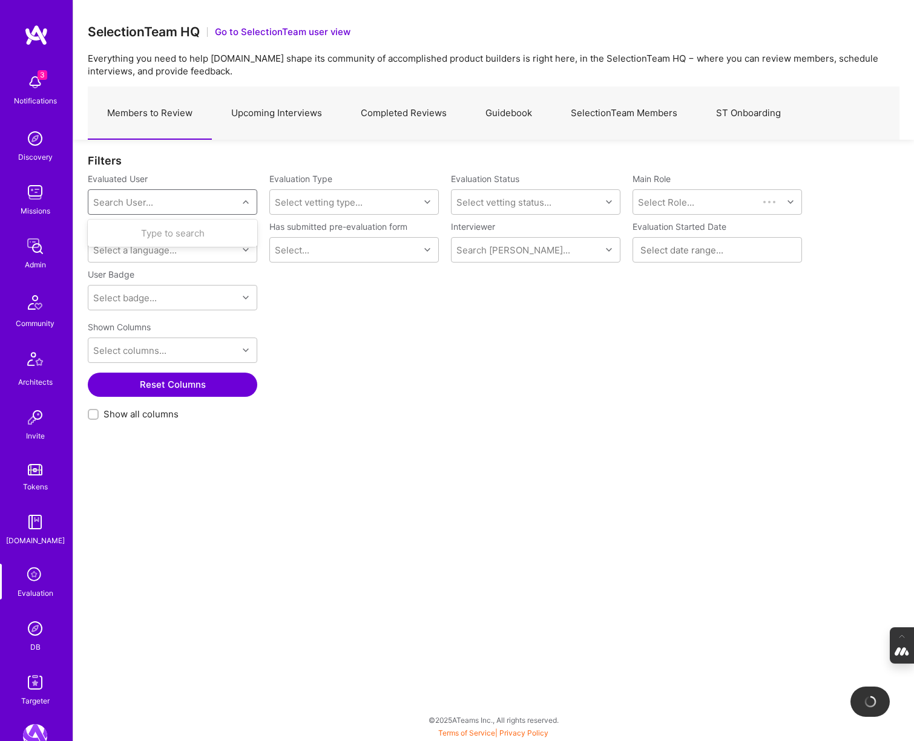
click at [143, 209] on div "Search User..." at bounding box center [162, 202] width 149 height 24
paste input "amitha.kurmala@gmail.com"
type input "amitha.kurmala@gmail.com"
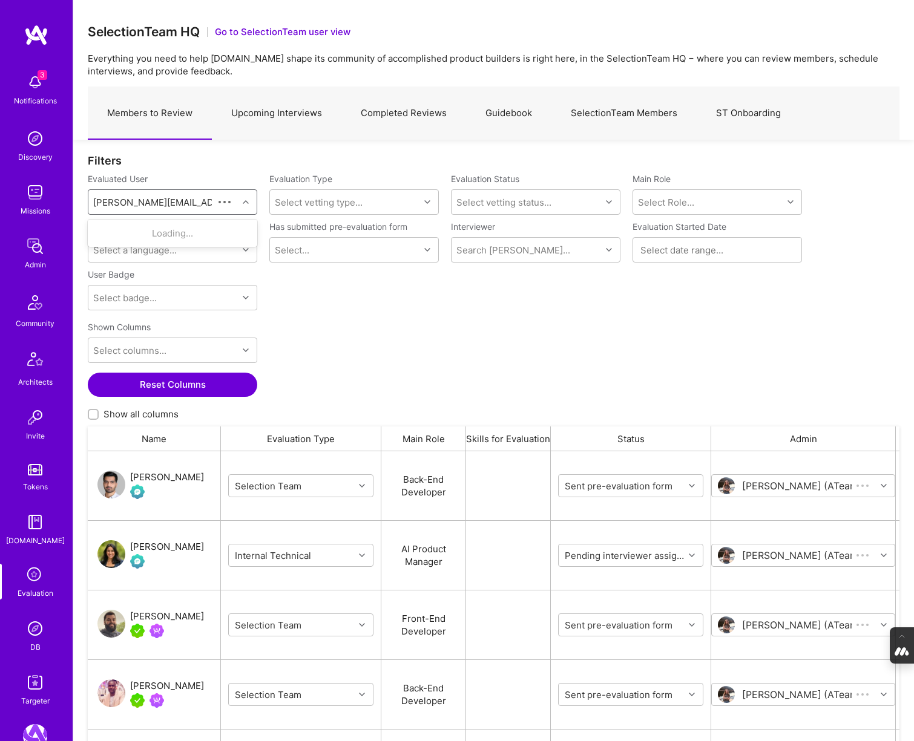
scroll to position [614, 811]
click at [170, 228] on div "Amitha Kurmala" at bounding box center [187, 233] width 123 height 13
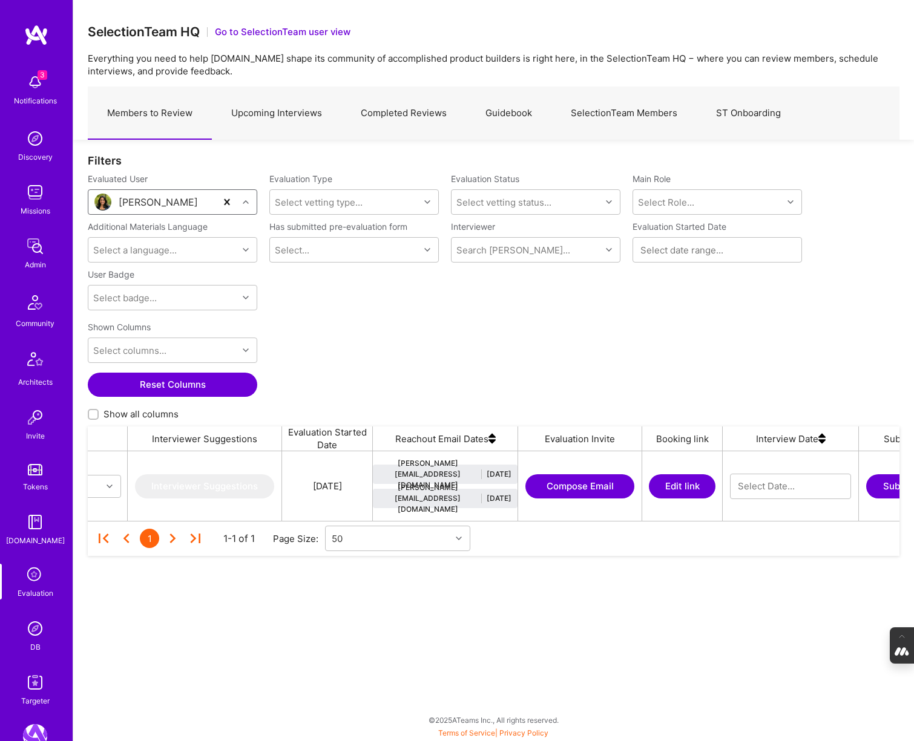
scroll to position [0, 1049]
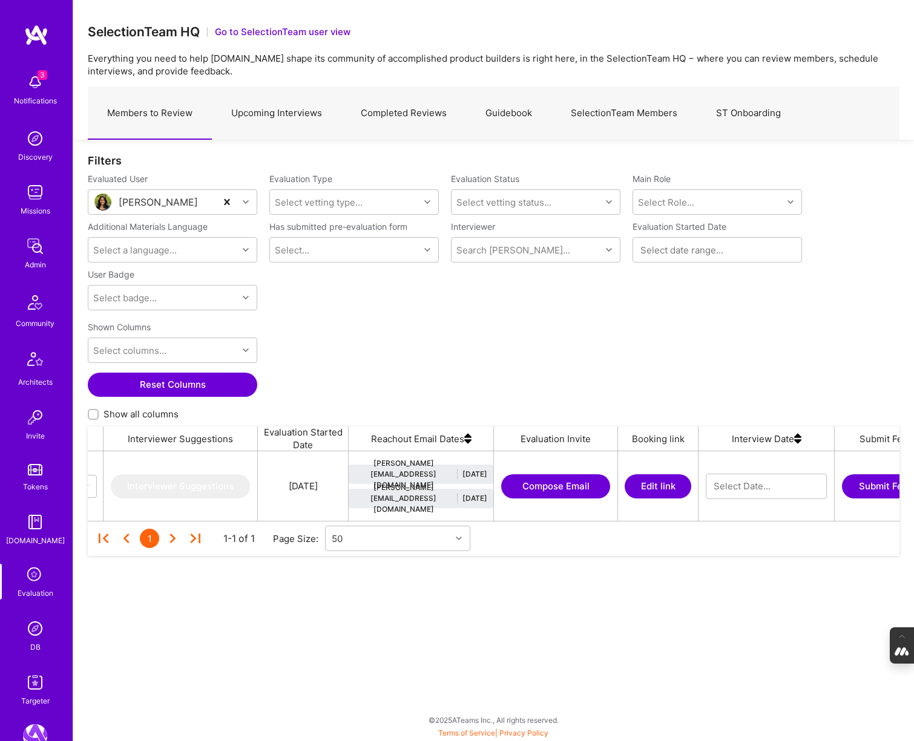
click at [678, 488] on button "Edit link" at bounding box center [657, 486] width 67 height 24
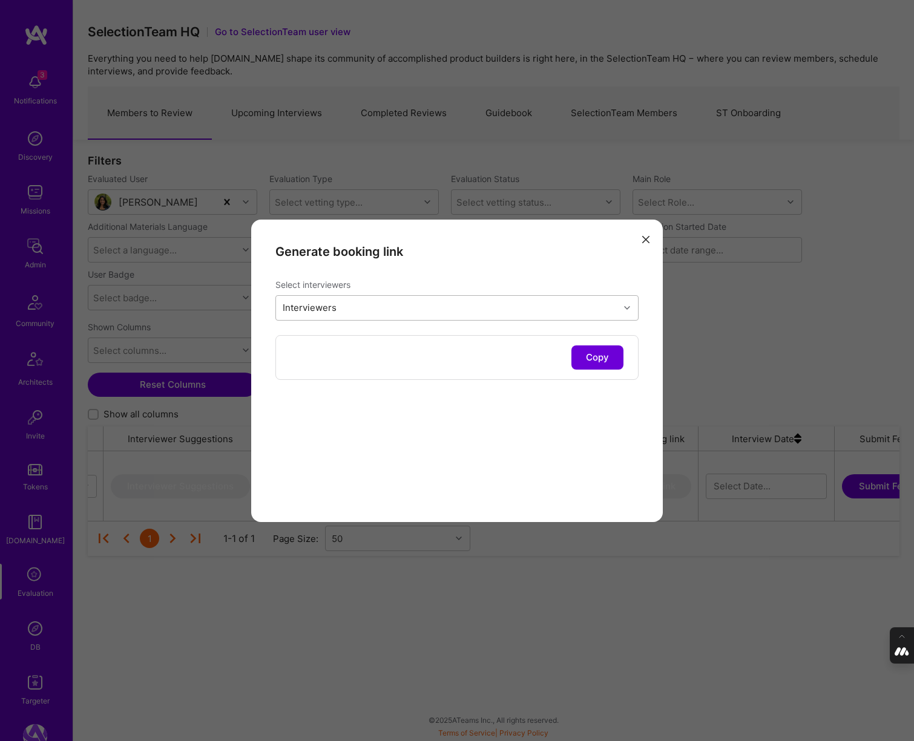
click at [418, 308] on div "Interviewers" at bounding box center [447, 308] width 343 height 24
type input "wil"
click at [289, 360] on input "modal" at bounding box center [289, 362] width 8 height 8
checkbox input "true"
click at [355, 425] on div "Generate booking link Select interviewers option Wil Schmor, selected. option W…" at bounding box center [456, 371] width 411 height 303
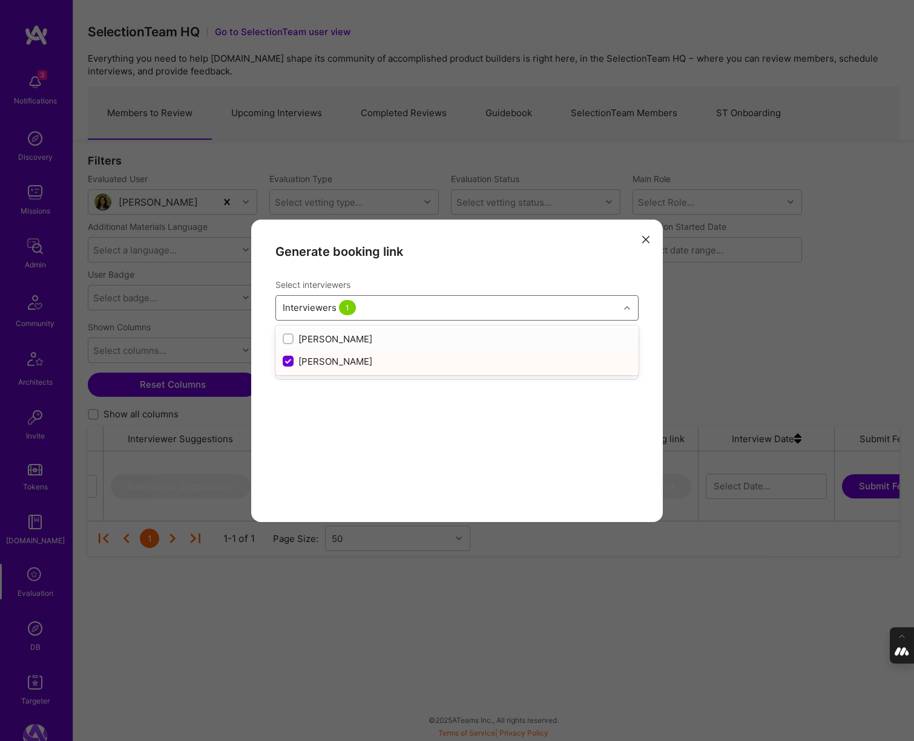
click at [395, 308] on div "Interviewers 1" at bounding box center [447, 308] width 343 height 24
type input "javier"
click at [285, 339] on input "modal" at bounding box center [289, 339] width 8 height 8
checkbox input "true"
click at [373, 477] on div "Generate booking link Select interviewers Interviewers 2 https://platform.a.tea…" at bounding box center [456, 371] width 411 height 303
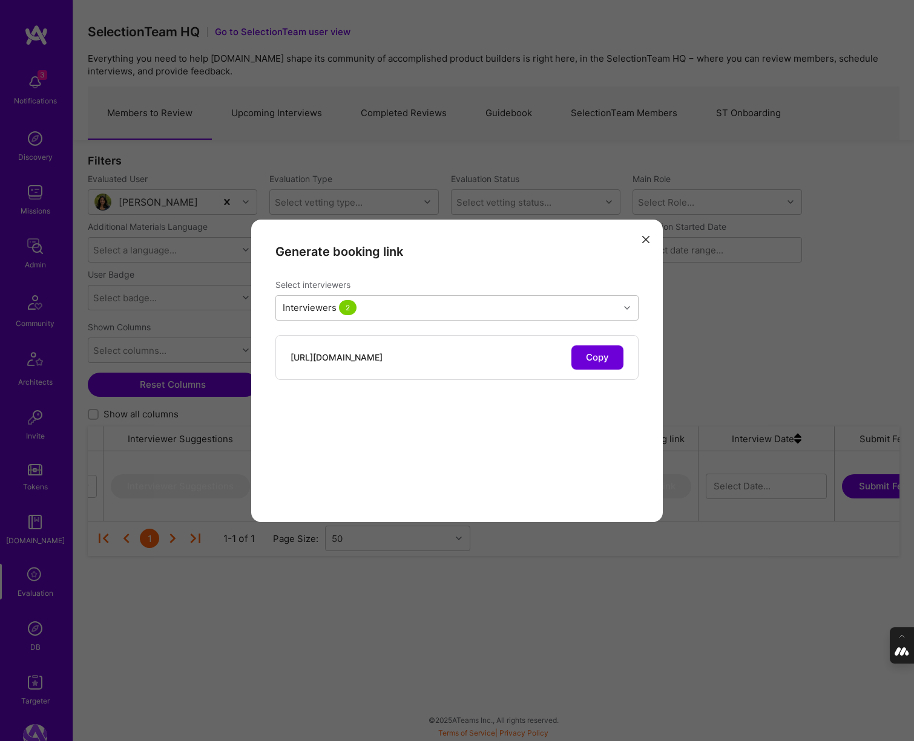
click at [600, 355] on button "Copy" at bounding box center [597, 358] width 52 height 24
click at [645, 244] on button "modal" at bounding box center [645, 239] width 15 height 20
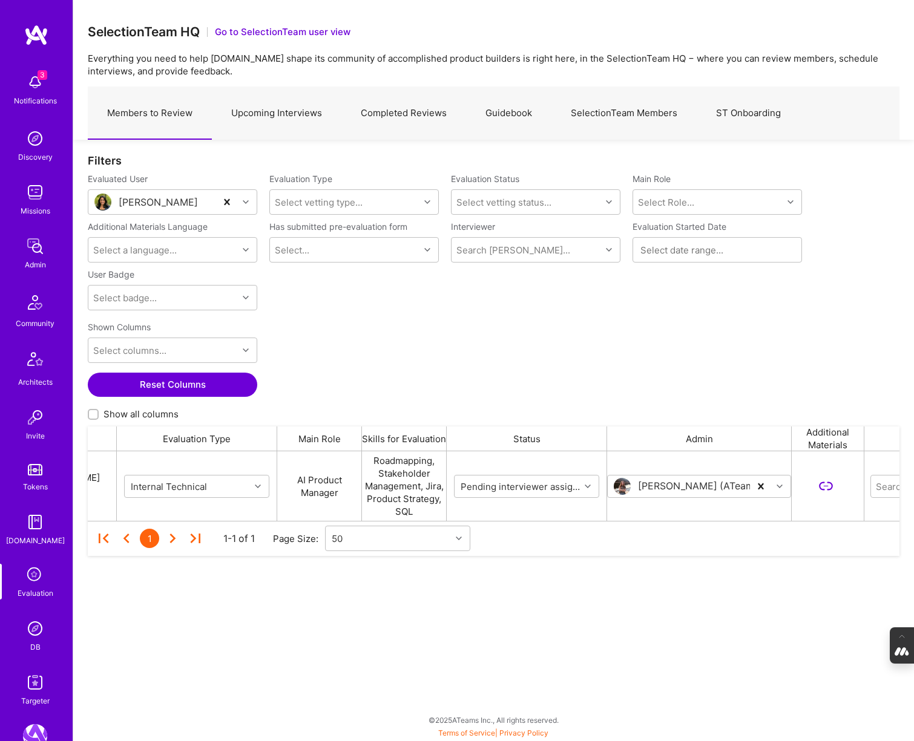
scroll to position [0, 0]
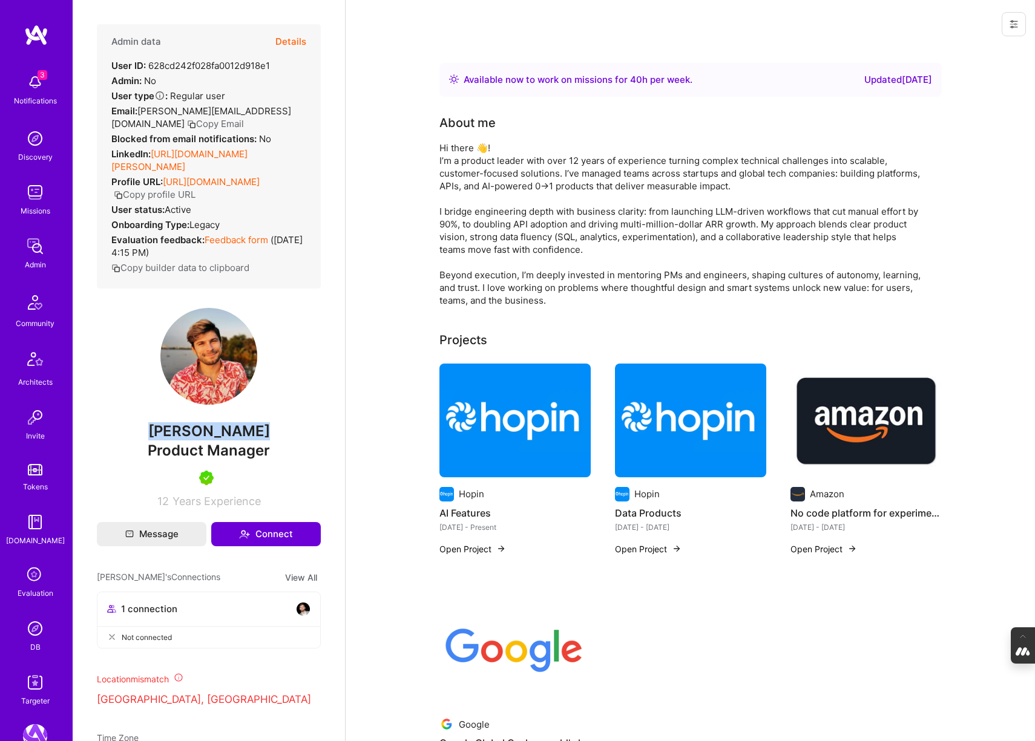
drag, startPoint x: 263, startPoint y: 436, endPoint x: 154, endPoint y: 436, distance: 108.3
click at [154, 436] on span "[PERSON_NAME]" at bounding box center [209, 431] width 224 height 18
copy span "[PERSON_NAME]"
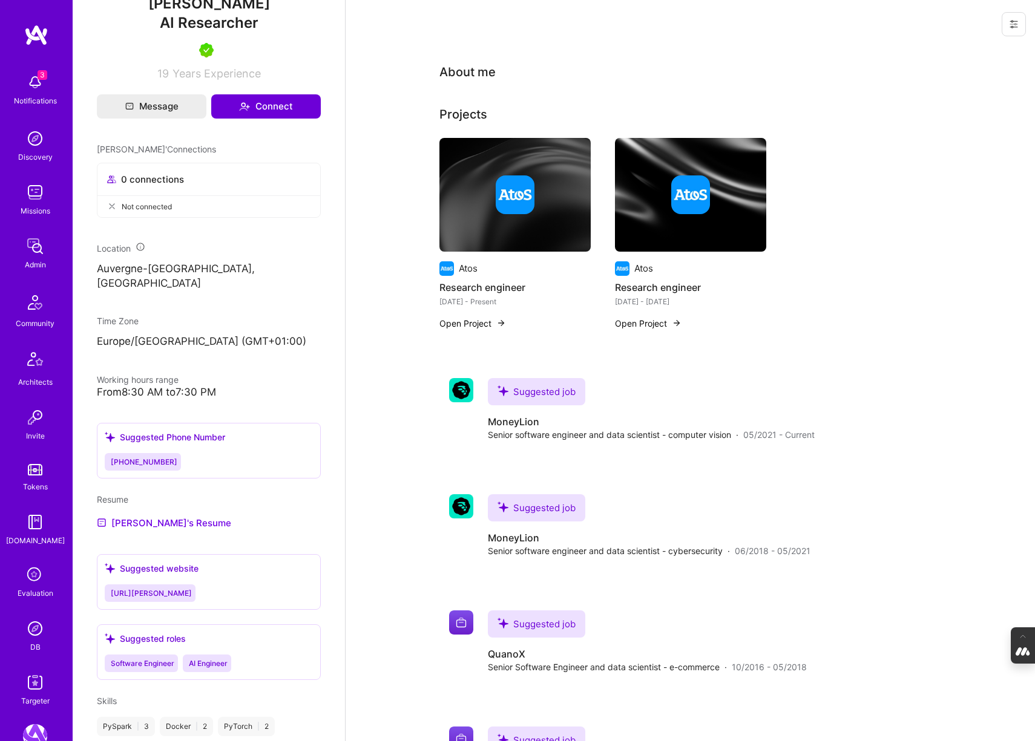
scroll to position [456, 0]
click at [494, 316] on div "Atos Research engineer [DATE] - Present Open Project" at bounding box center [514, 241] width 151 height 206
click at [478, 326] on button "Open Project" at bounding box center [472, 323] width 67 height 13
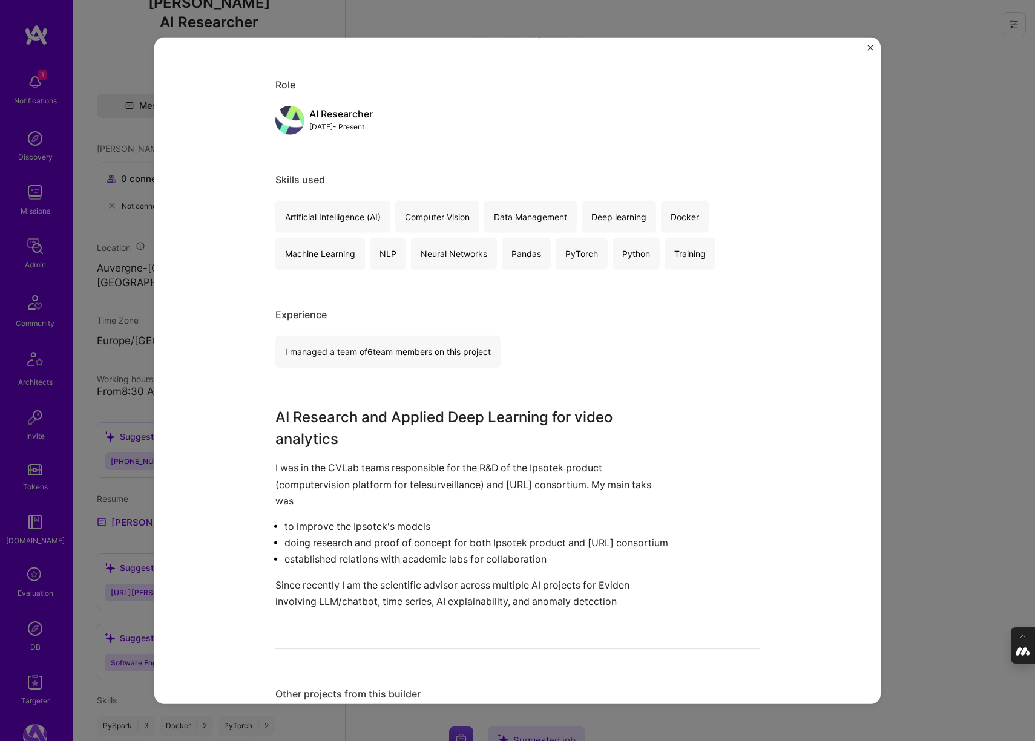
scroll to position [110, 0]
click at [978, 359] on div "Research engineer Atos Industrial, Research Role AI Researcher [DATE] - Present…" at bounding box center [517, 370] width 1035 height 741
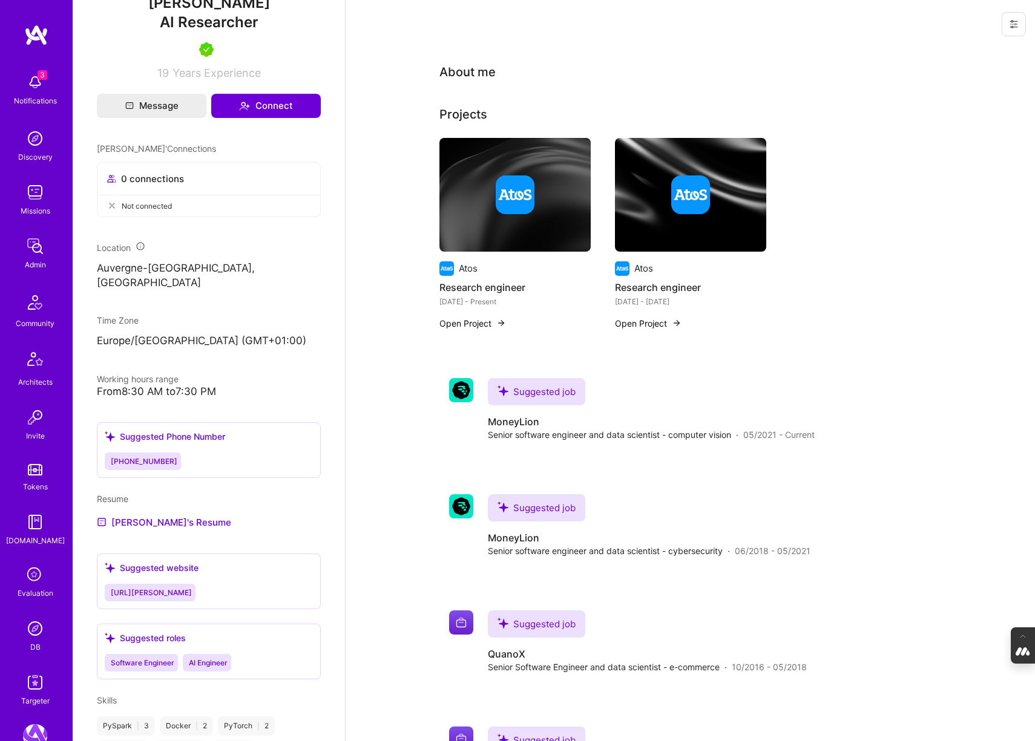
click at [654, 196] on div at bounding box center [690, 194] width 151 height 39
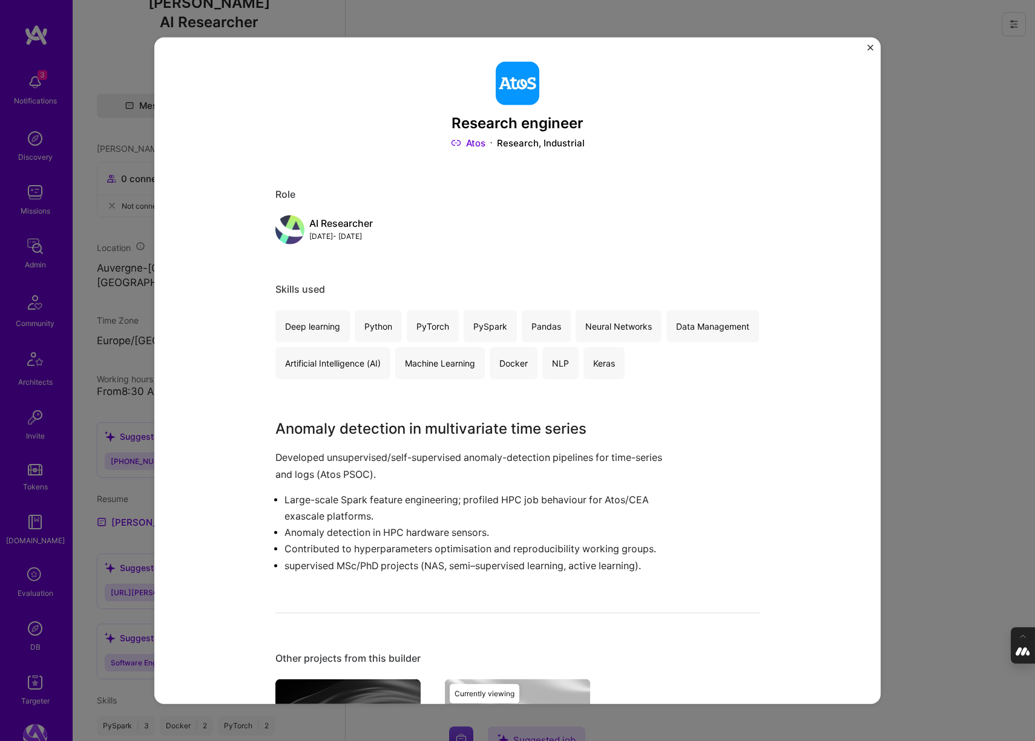
click at [902, 289] on div "Research engineer Atos Research, Industrial Role AI Researcher [DATE] - [DATE] …" at bounding box center [517, 370] width 1035 height 741
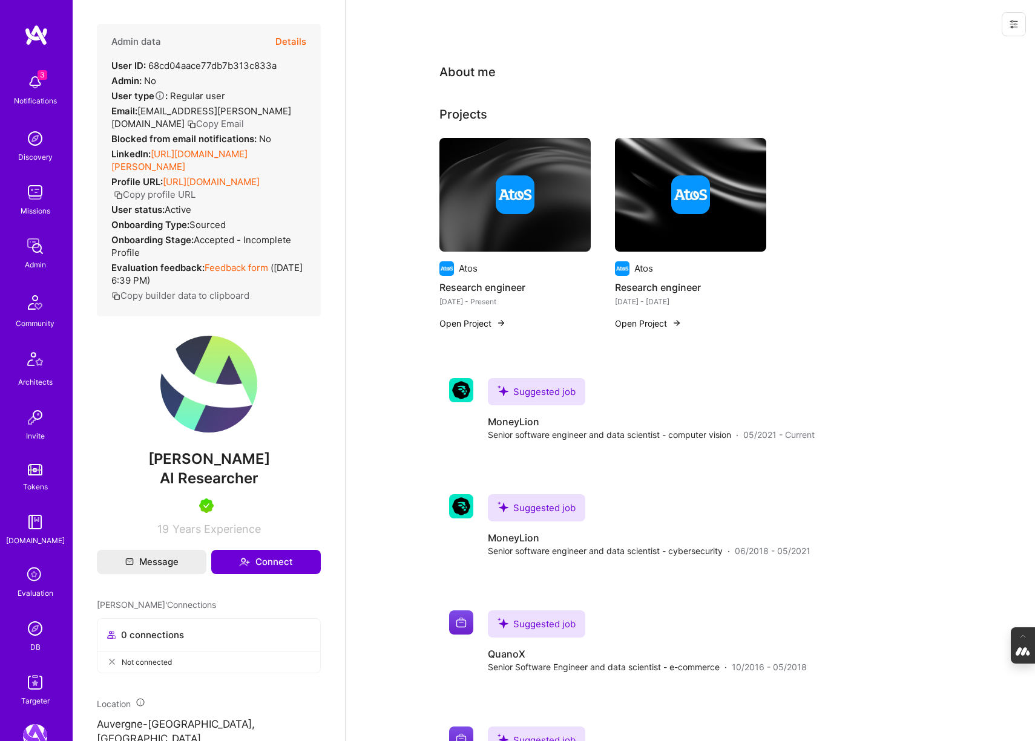
click at [36, 631] on img at bounding box center [35, 629] width 24 height 24
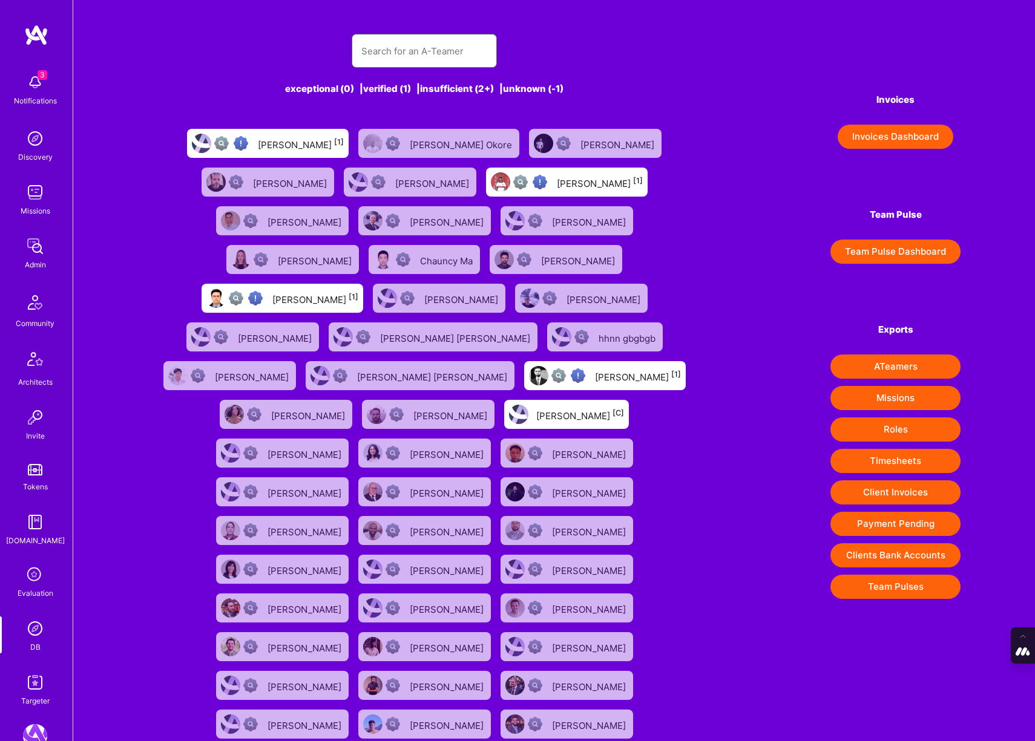
click at [401, 52] on input "text" at bounding box center [424, 51] width 126 height 31
paste input "[PERSON_NAME]"
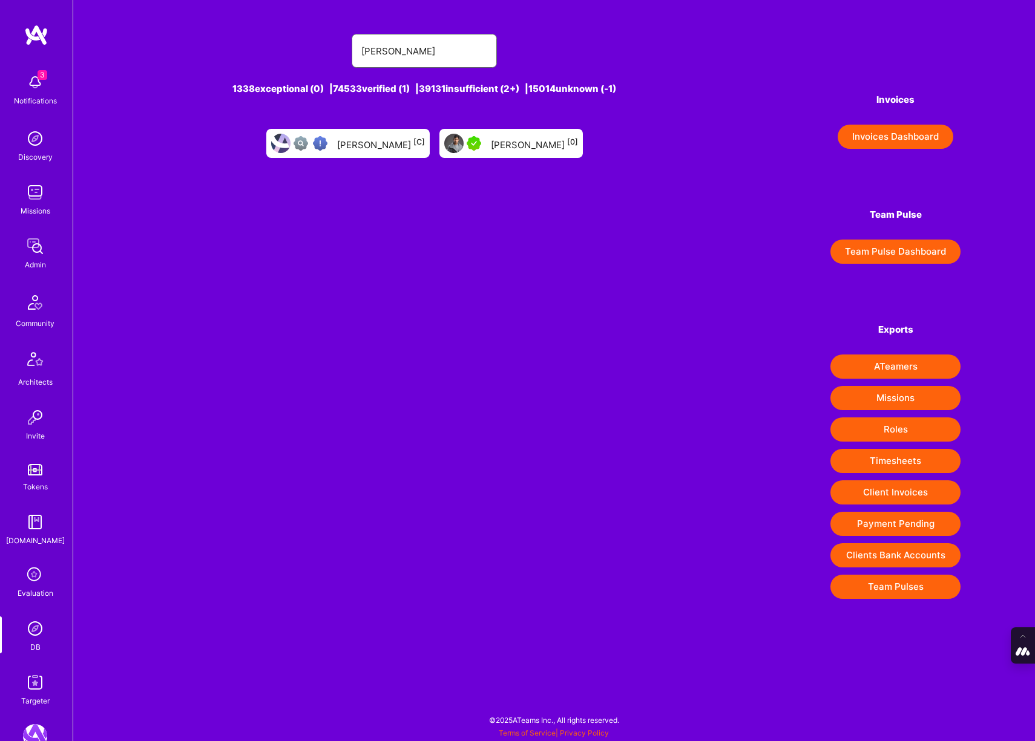
type input "[PERSON_NAME]"
click at [494, 142] on div "[PERSON_NAME] [0]" at bounding box center [534, 144] width 87 height 16
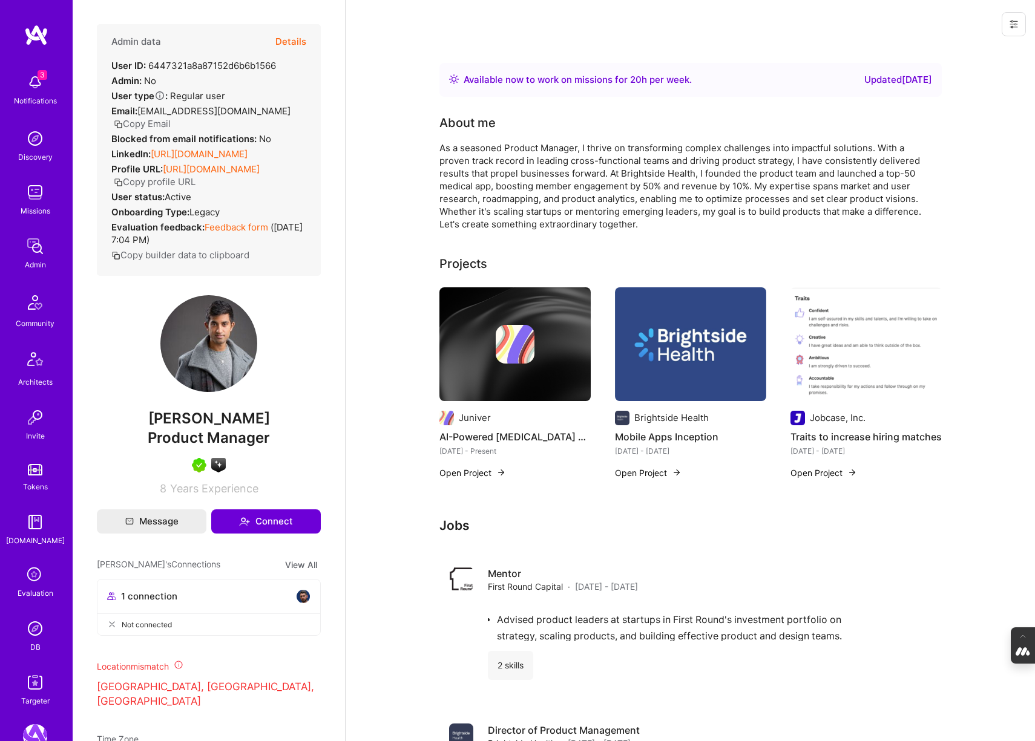
click at [34, 629] on img at bounding box center [35, 629] width 24 height 24
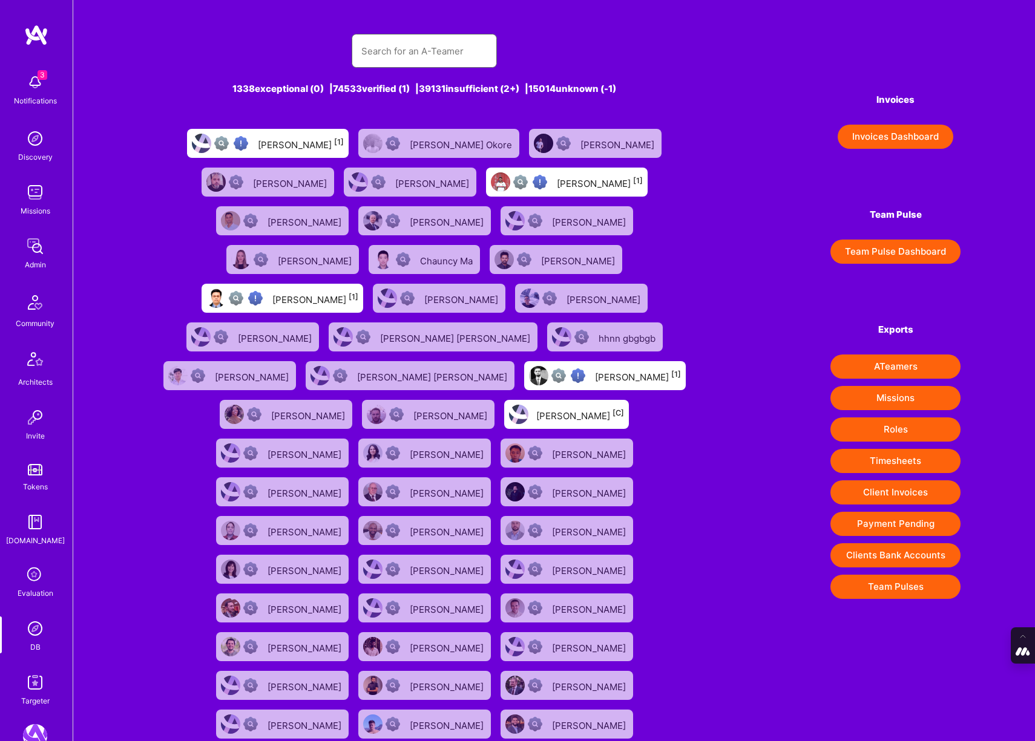
click at [433, 42] on input "text" at bounding box center [424, 51] width 126 height 31
paste input "[PERSON_NAME]"
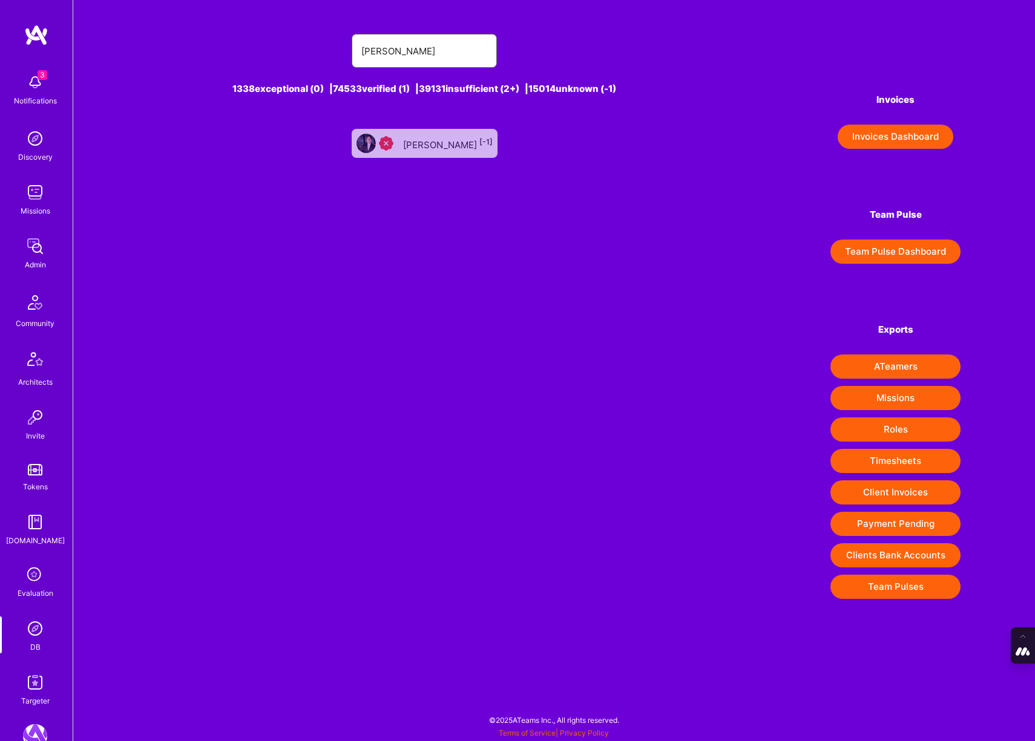
type input "[PERSON_NAME]"
click at [405, 156] on div "[PERSON_NAME] [-1]" at bounding box center [425, 143] width 146 height 29
